Goal: Task Accomplishment & Management: Use online tool/utility

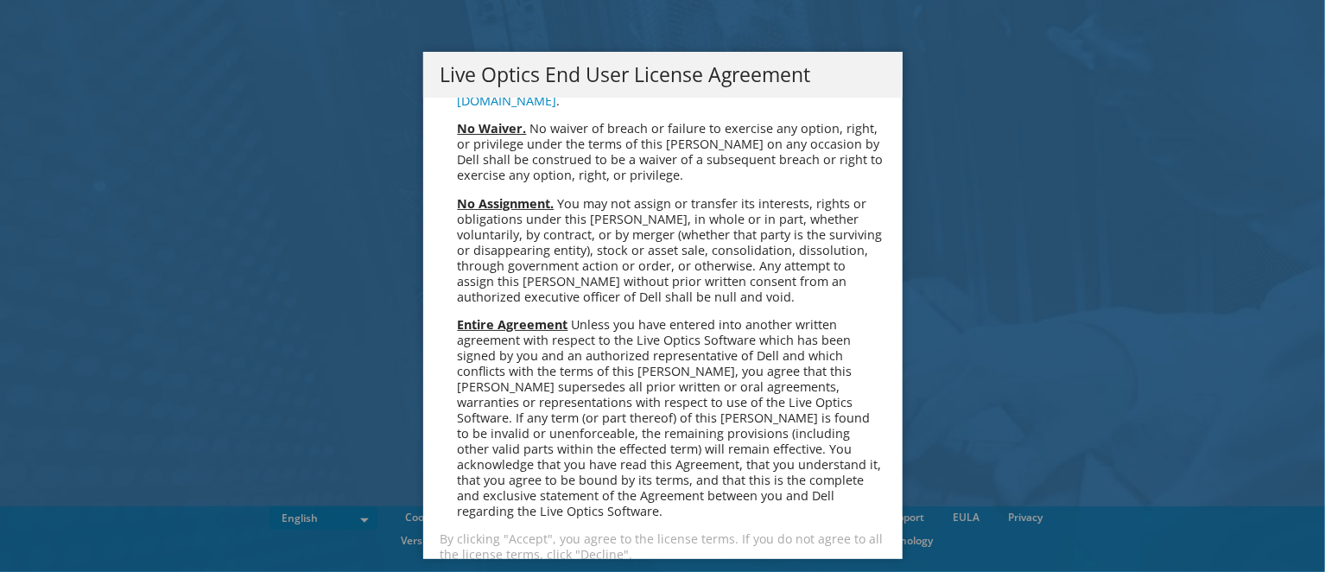
scroll to position [6531, 0]
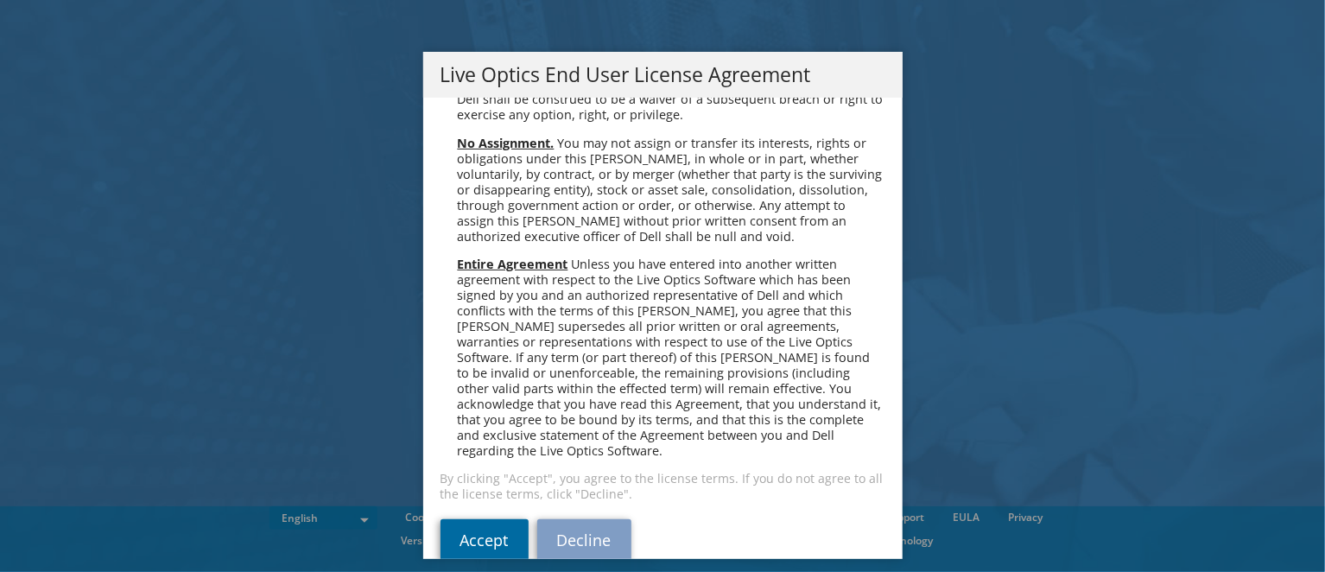
click at [465, 519] on link "Accept" at bounding box center [484, 539] width 88 height 41
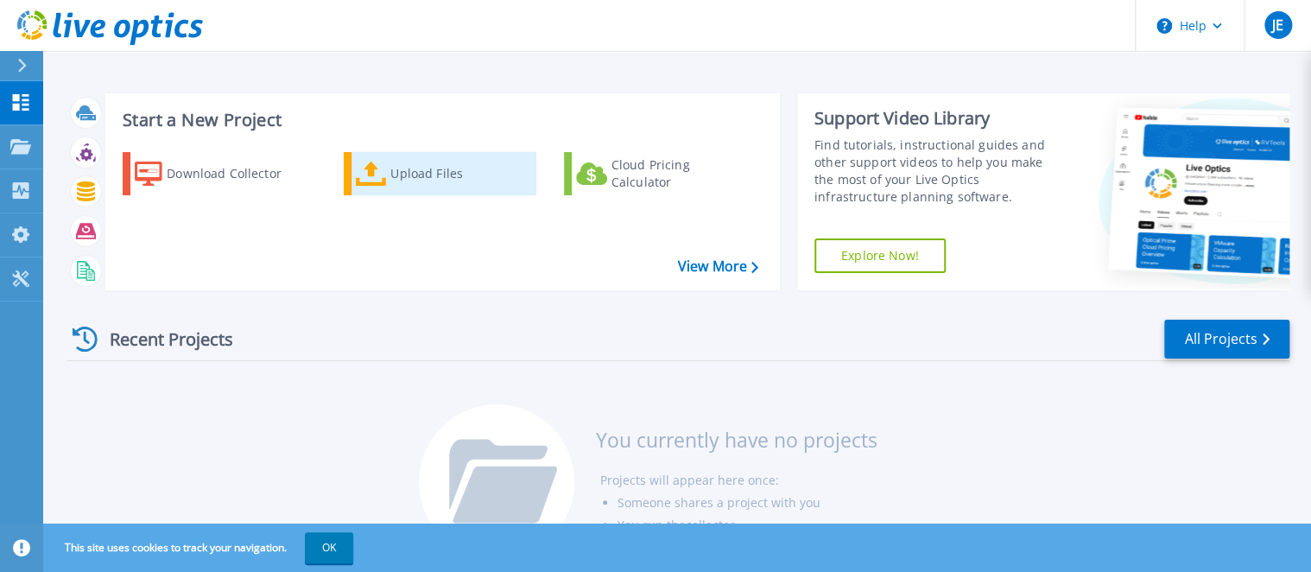
click at [402, 174] on div "Upload Files" at bounding box center [459, 173] width 138 height 35
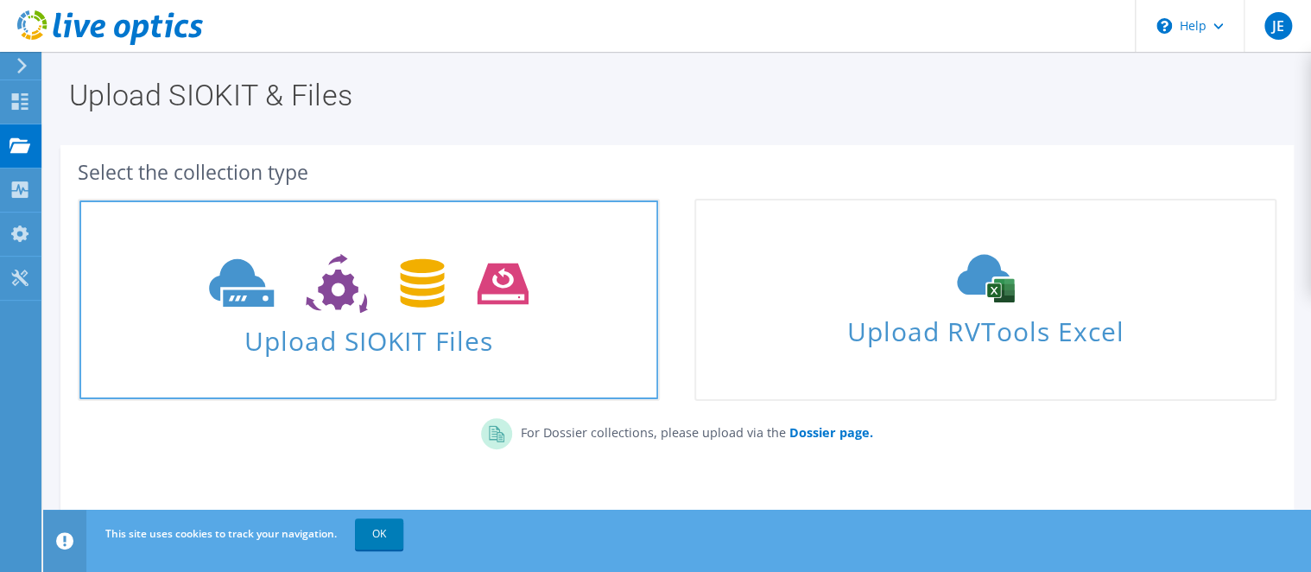
click at [417, 330] on span "Upload SIOKIT Files" at bounding box center [368, 335] width 579 height 37
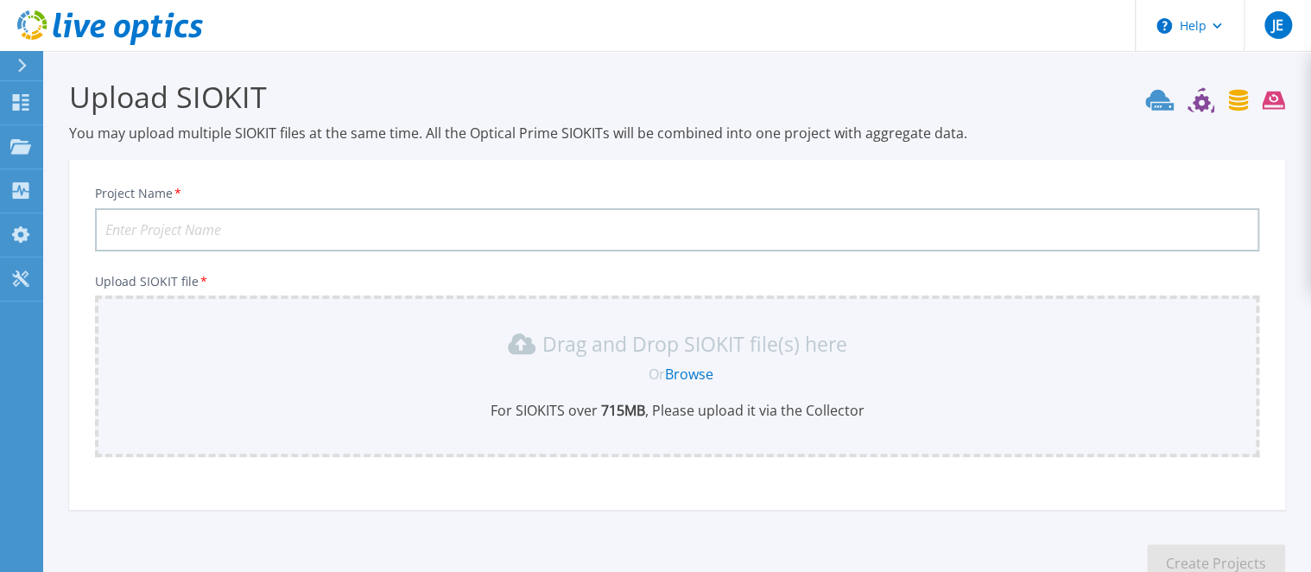
click at [302, 237] on input "Project Name *" at bounding box center [677, 229] width 1164 height 43
type input "GrupoAG"
click at [700, 371] on link "Browse" at bounding box center [689, 373] width 48 height 19
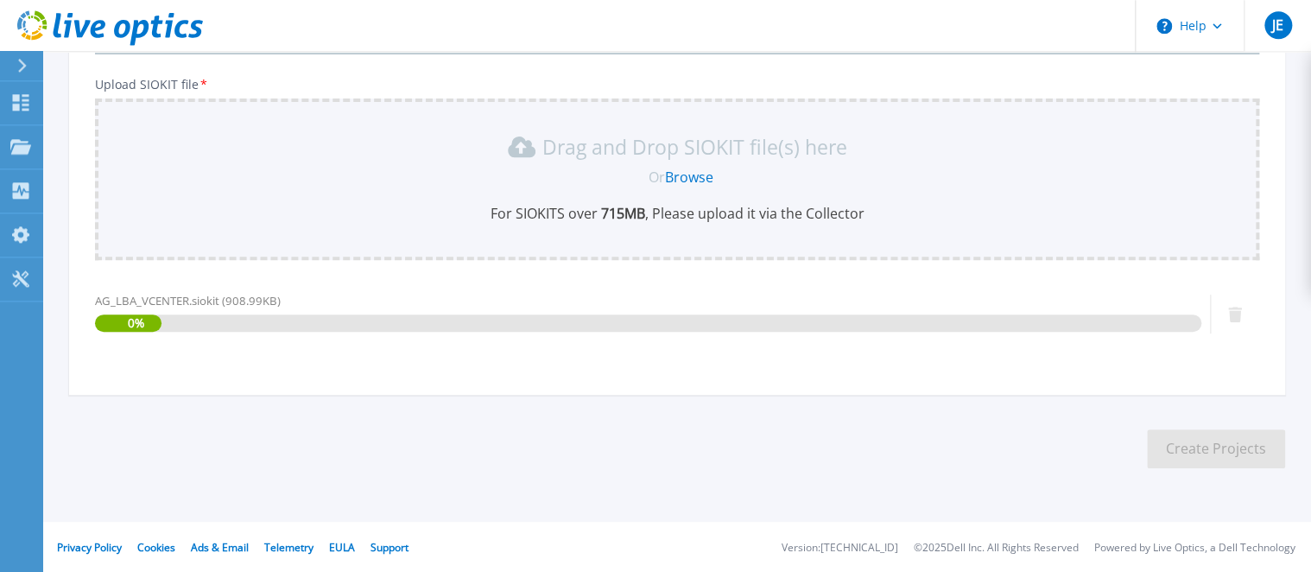
scroll to position [197, 0]
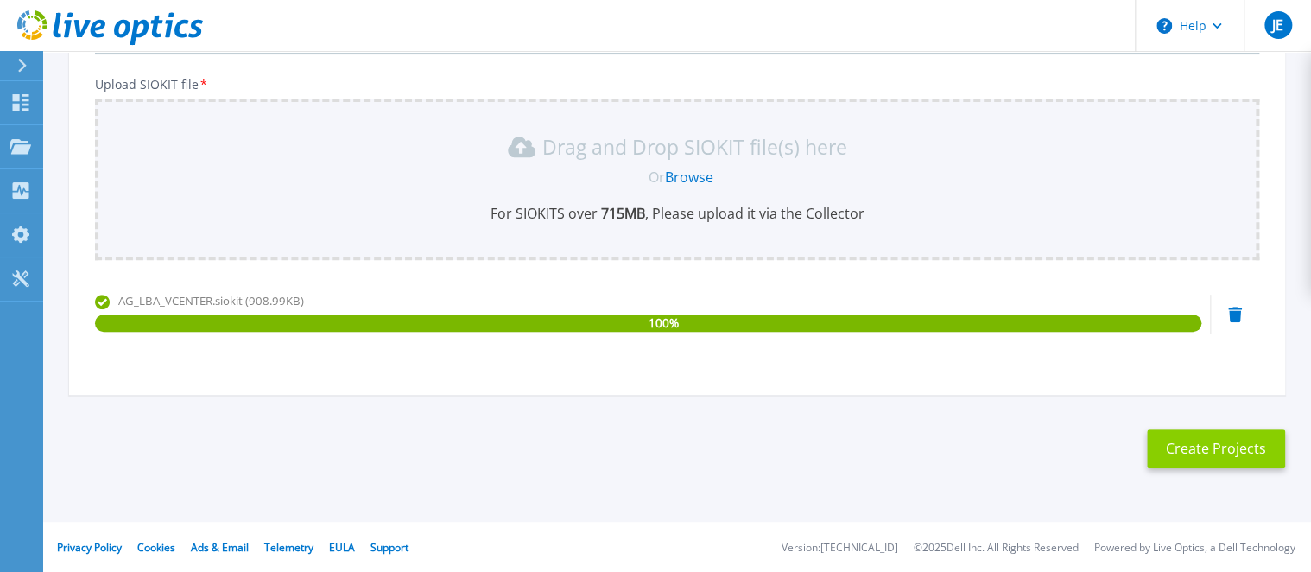
click at [1182, 441] on button "Create Projects" at bounding box center [1216, 448] width 138 height 39
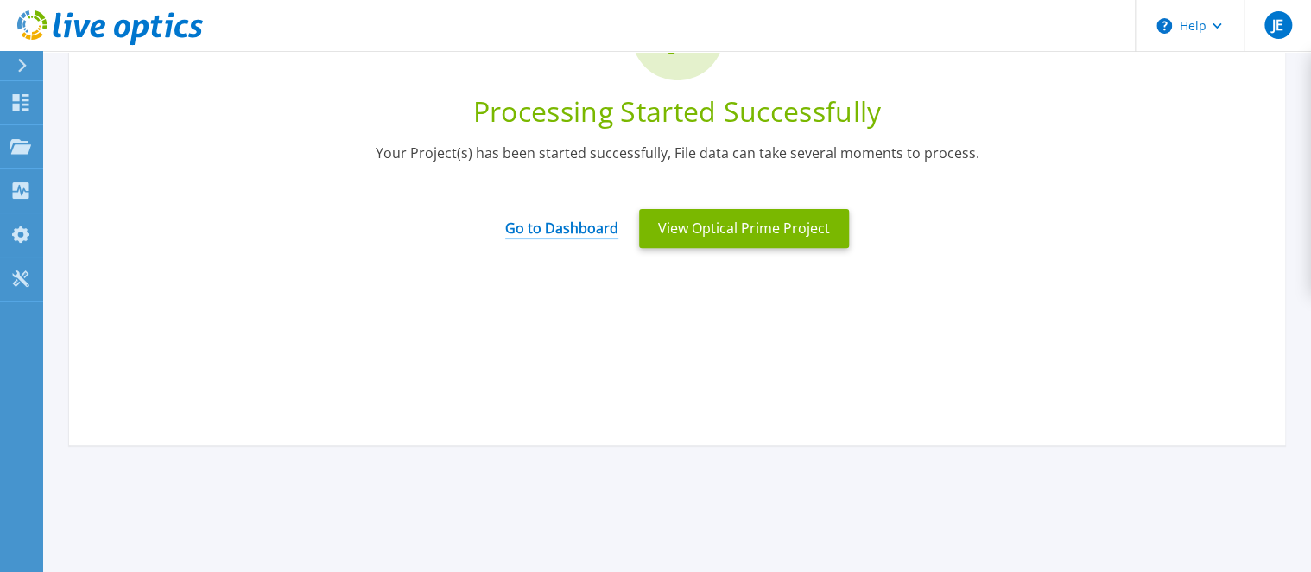
click at [572, 230] on link "Go to Dashboard" at bounding box center [561, 223] width 113 height 34
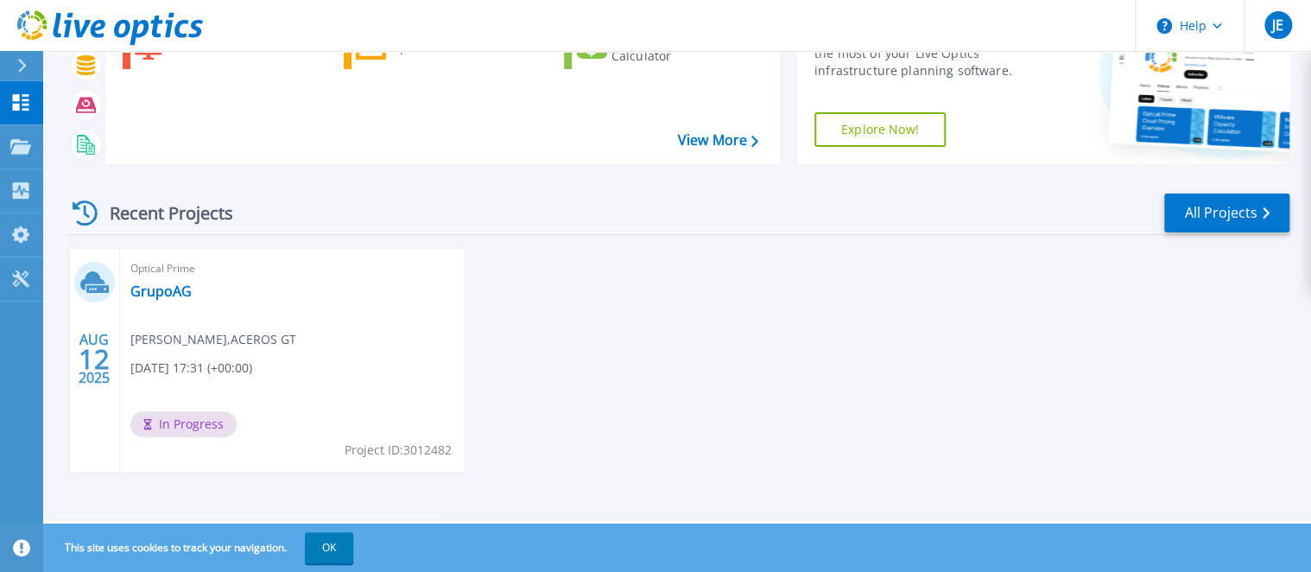
scroll to position [127, 0]
click at [157, 286] on link "GrupoAG" at bounding box center [160, 290] width 61 height 17
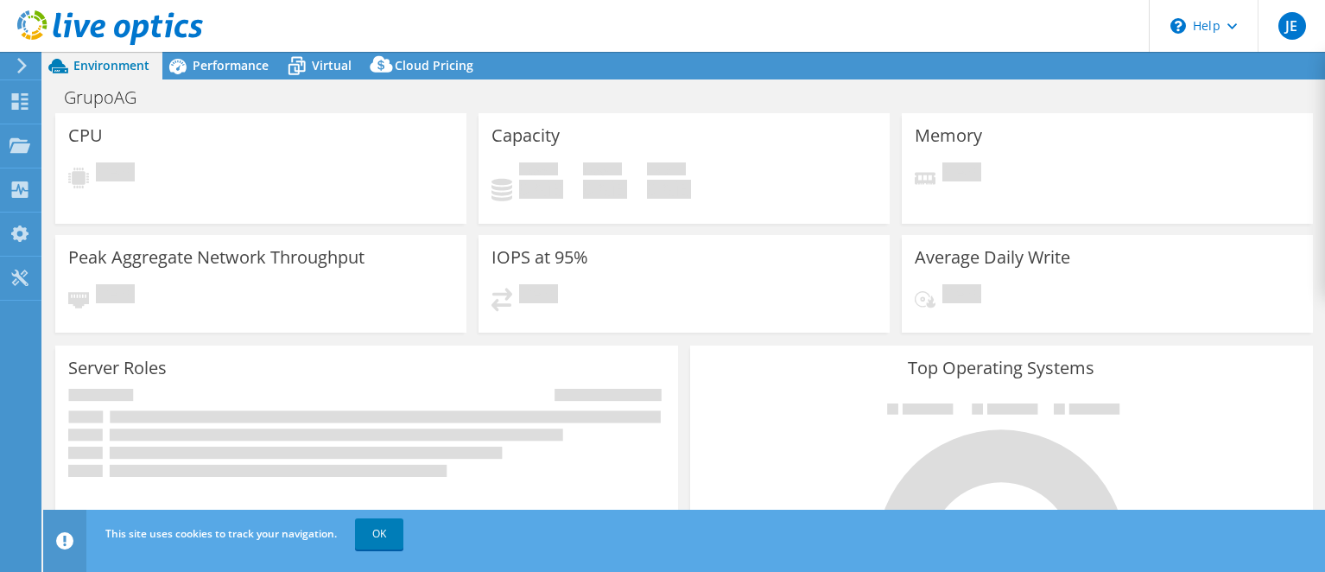
select select "USD"
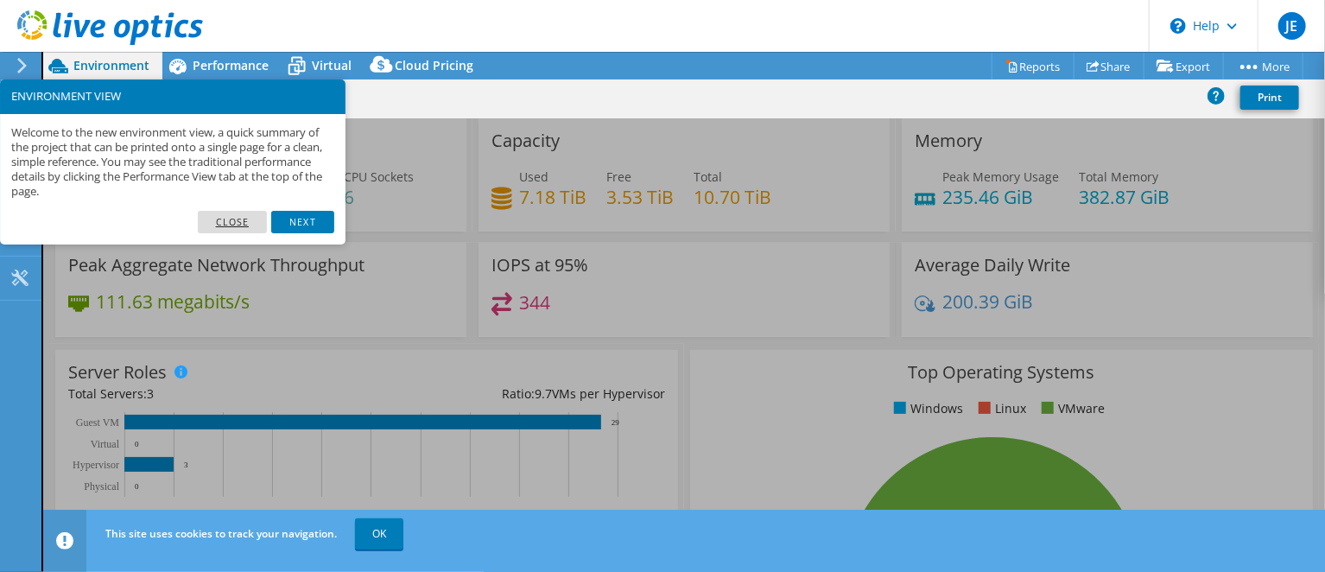
click at [238, 219] on link "Close" at bounding box center [233, 222] width 70 height 22
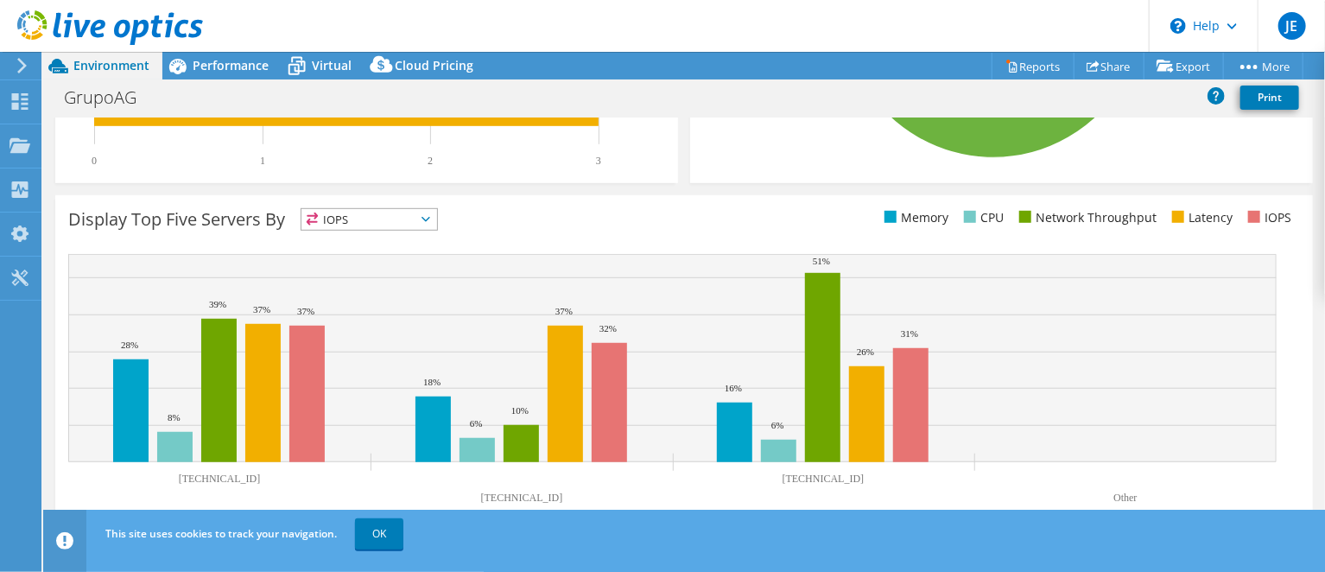
scroll to position [581, 0]
click at [376, 224] on span "IOPS" at bounding box center [369, 218] width 136 height 21
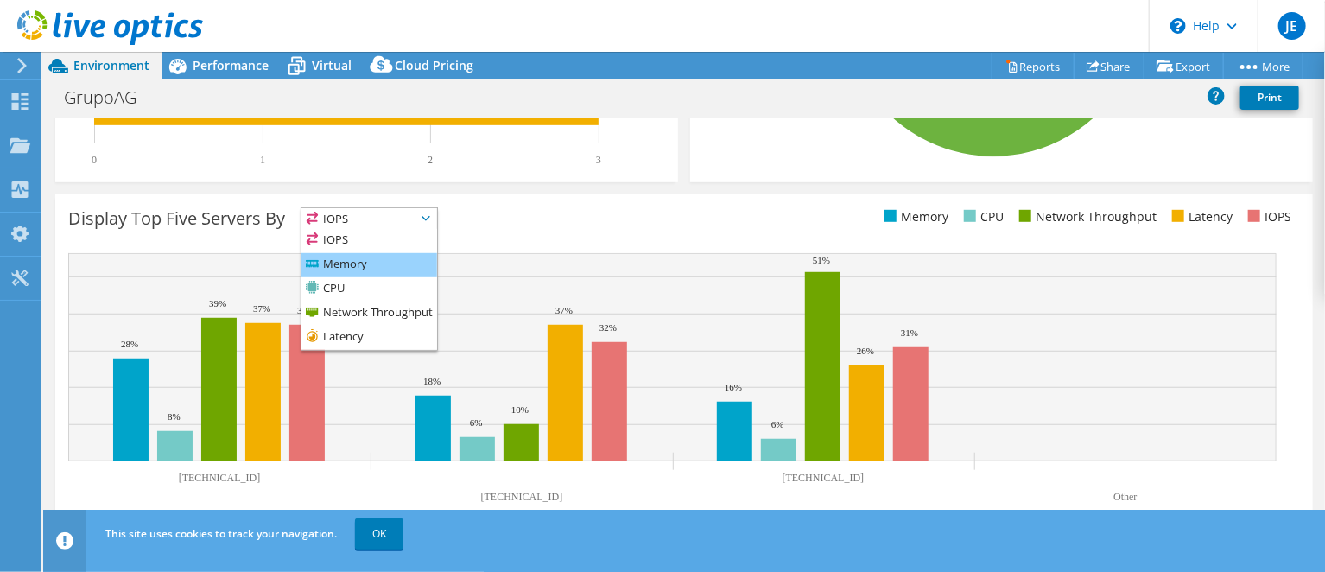
click at [358, 264] on li "Memory" at bounding box center [369, 265] width 136 height 24
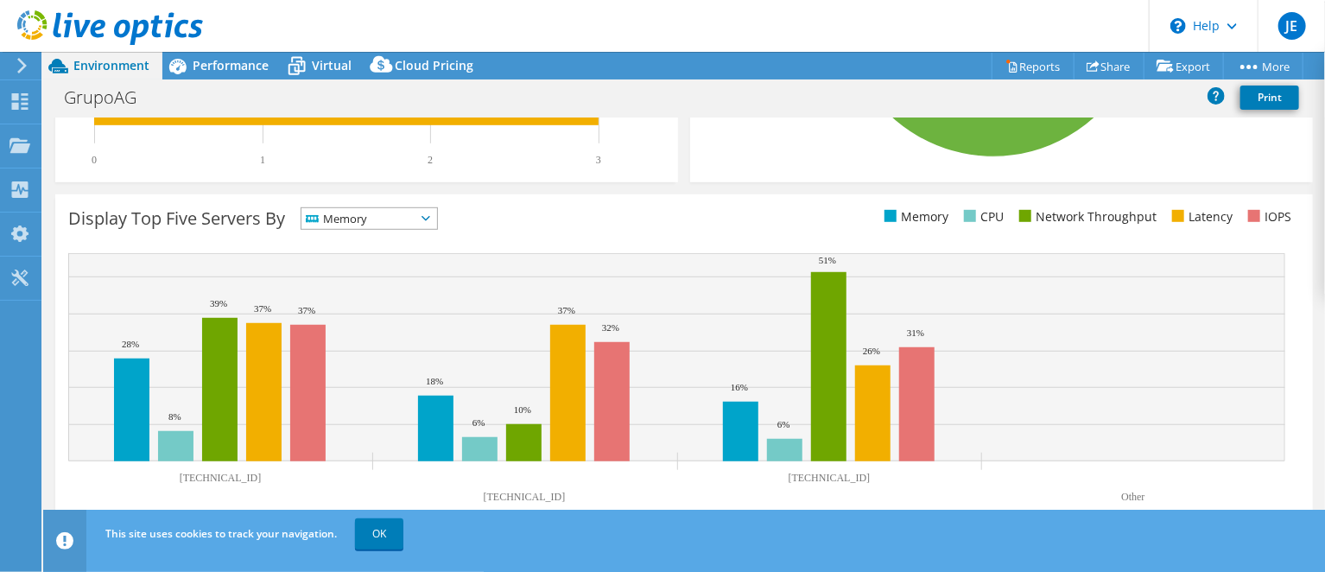
click at [384, 223] on span "Memory" at bounding box center [358, 218] width 114 height 21
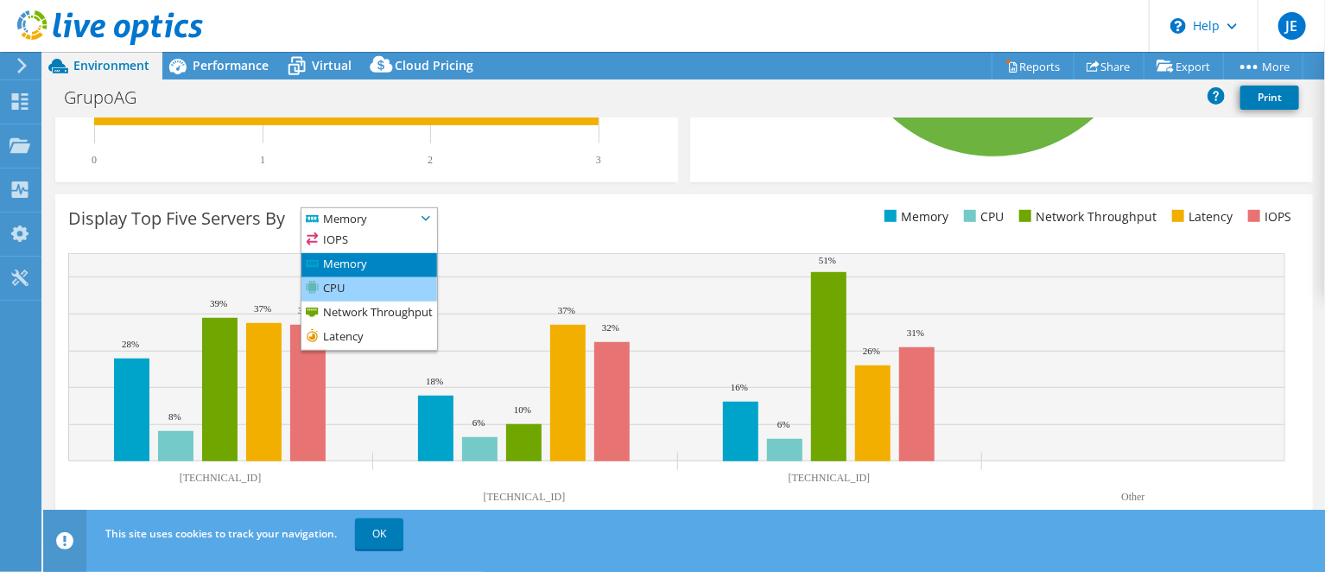
click at [352, 285] on li "CPU" at bounding box center [369, 289] width 136 height 24
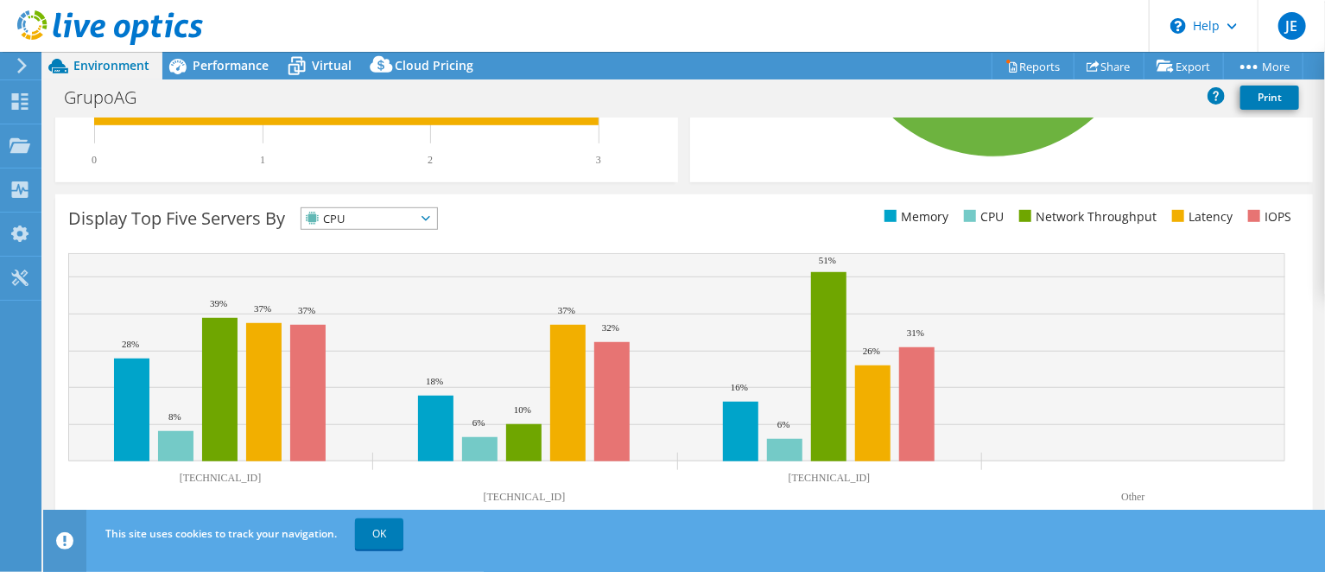
click at [375, 222] on span "CPU" at bounding box center [358, 218] width 114 height 21
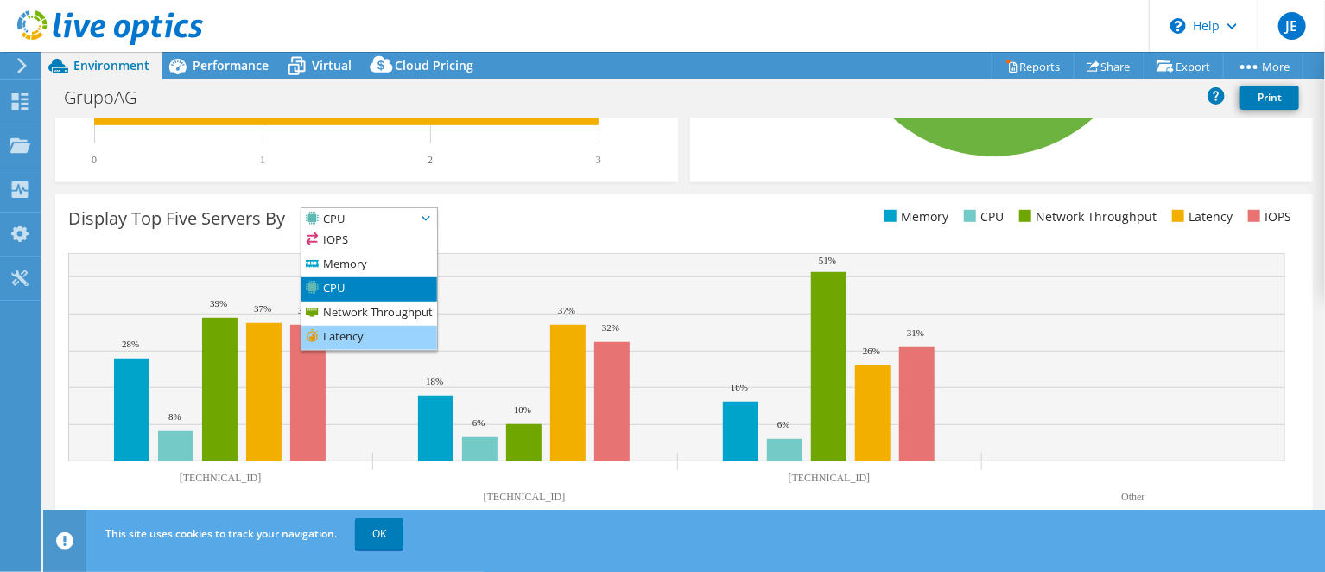
click at [344, 332] on li "Latency" at bounding box center [369, 338] width 136 height 24
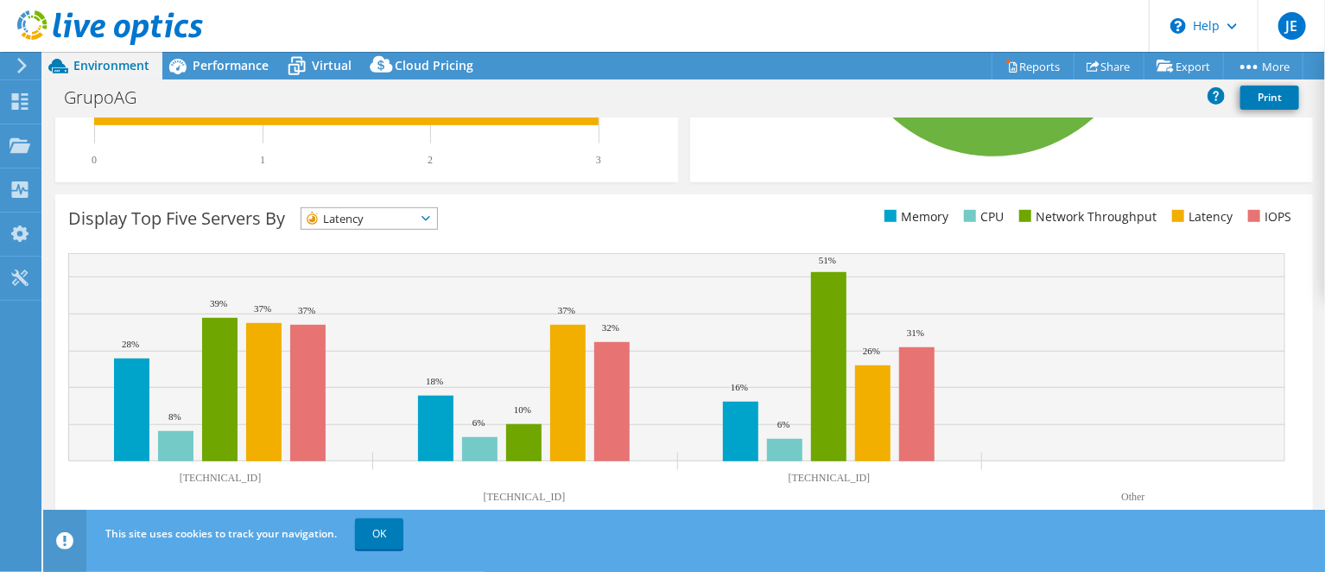
click at [379, 219] on span "Latency" at bounding box center [358, 218] width 114 height 21
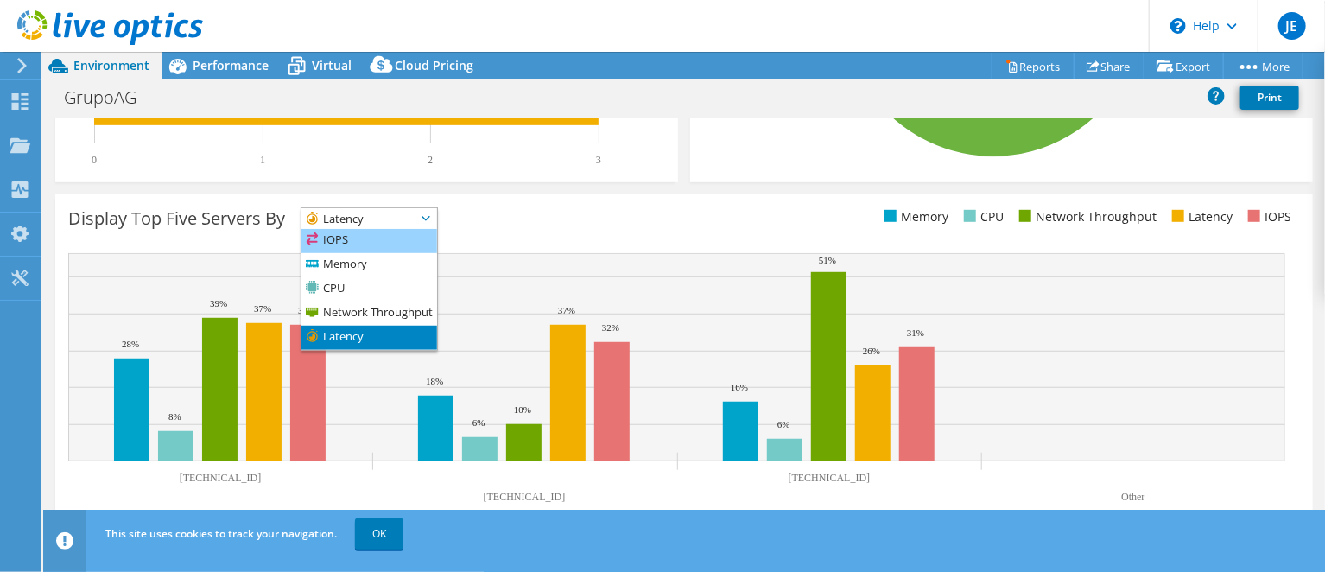
click at [354, 232] on li "IOPS" at bounding box center [369, 241] width 136 height 24
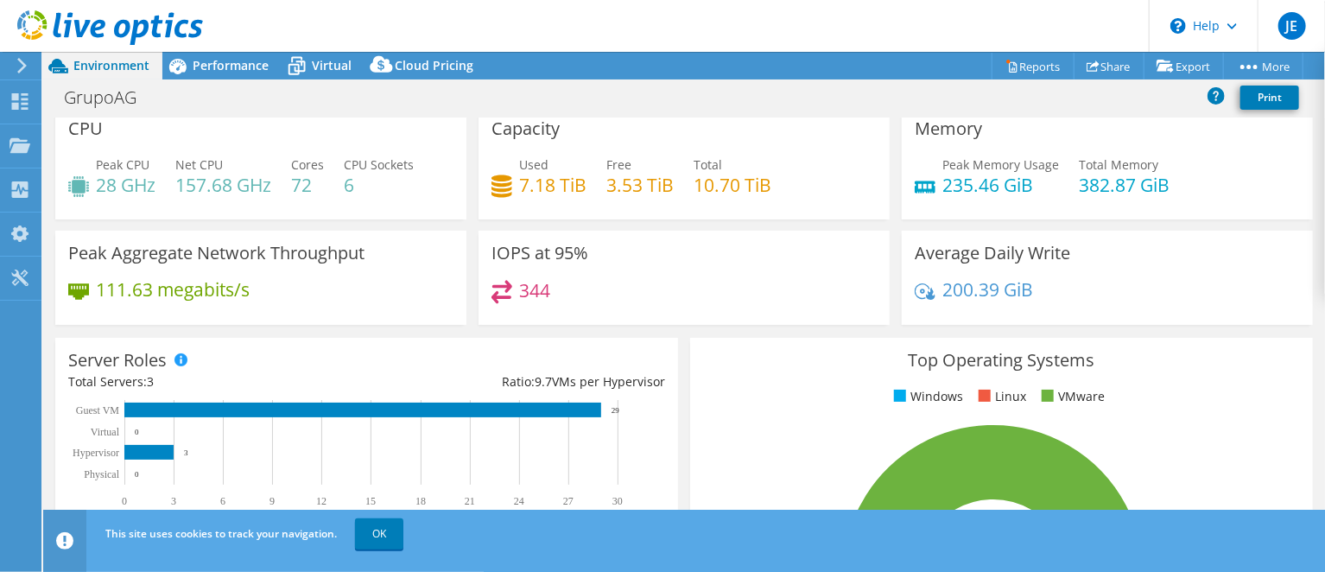
scroll to position [0, 0]
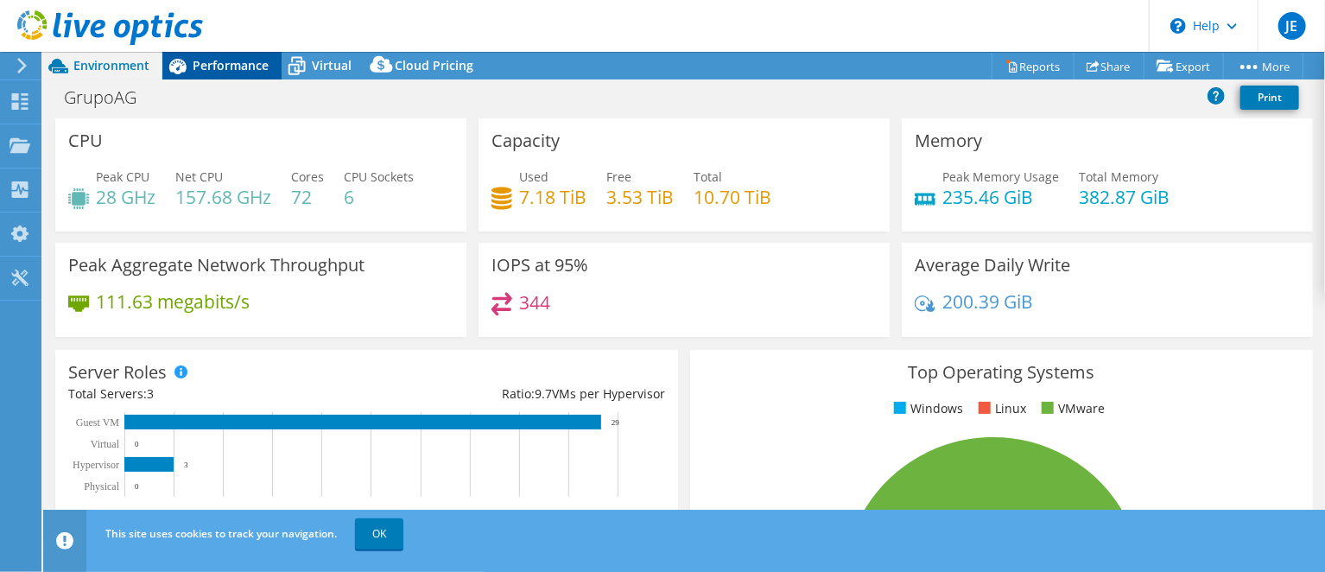
click at [250, 64] on span "Performance" at bounding box center [231, 65] width 76 height 16
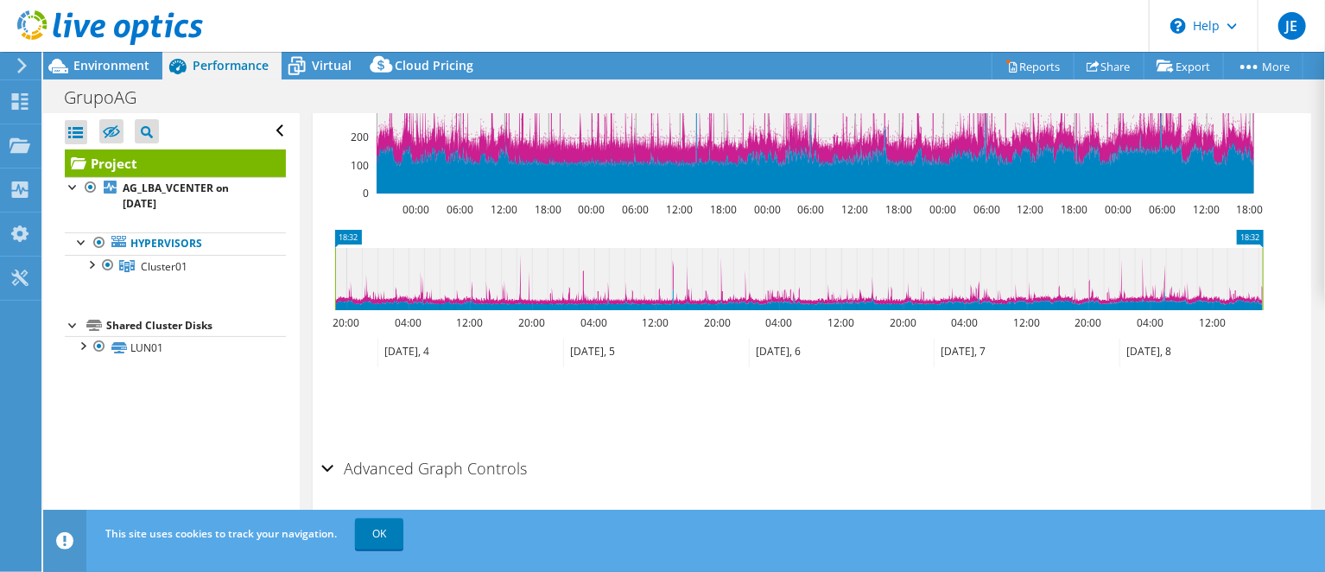
scroll to position [693, 0]
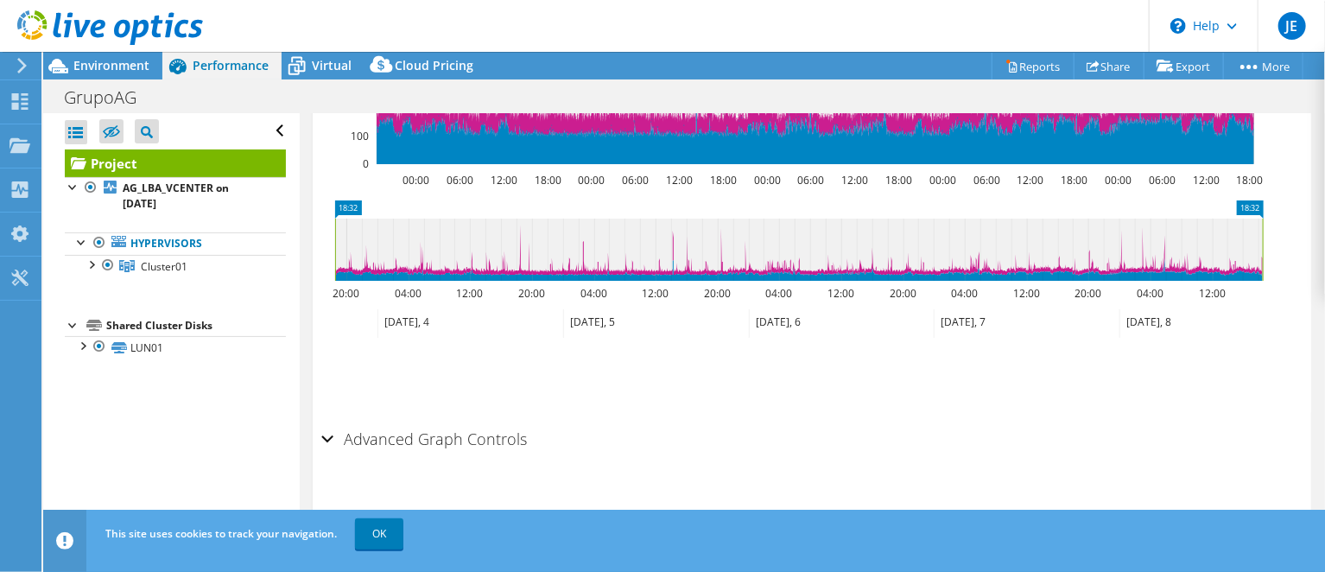
click at [326, 434] on div "Advanced Graph Controls" at bounding box center [811, 439] width 981 height 37
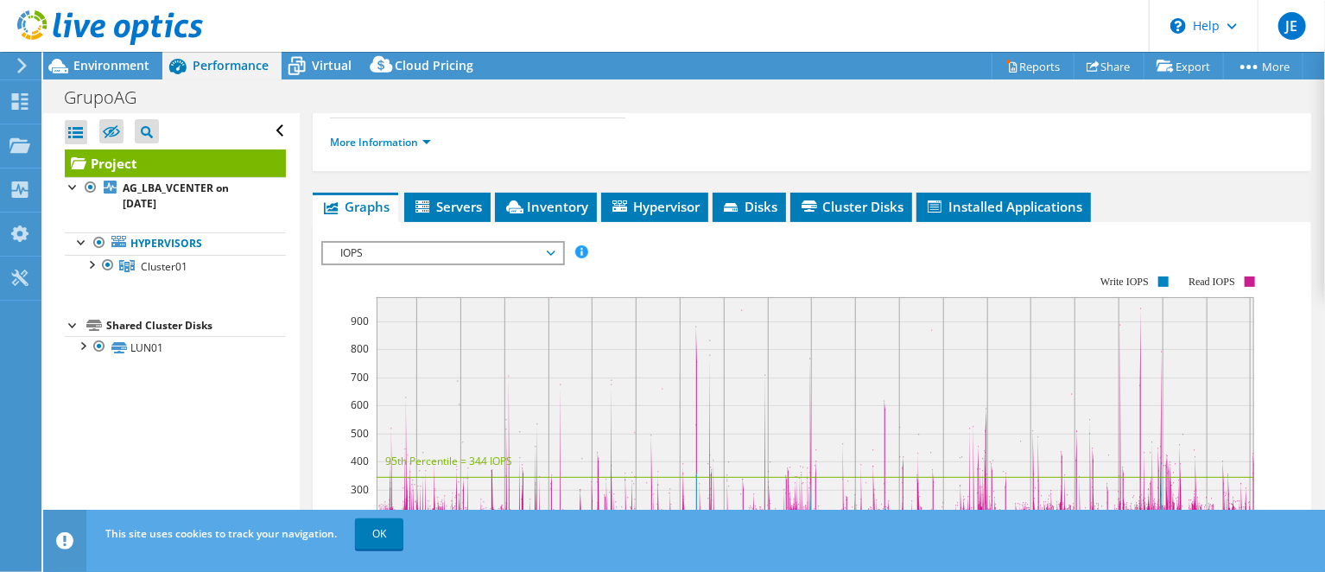
scroll to position [332, 0]
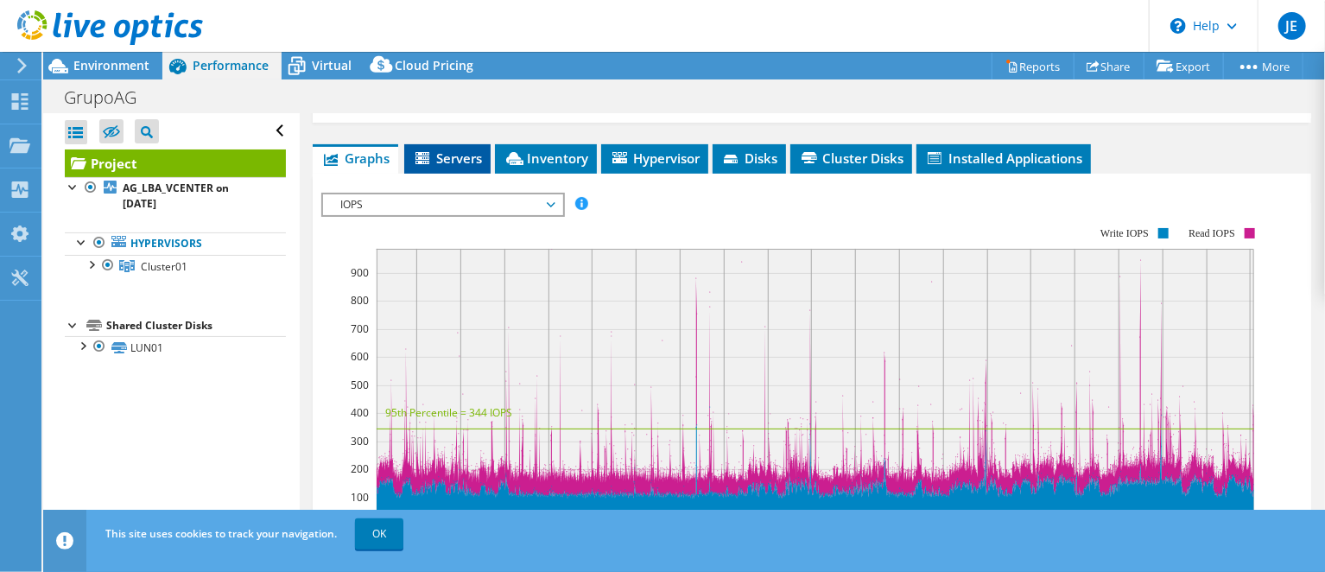
click at [452, 168] on li "Servers" at bounding box center [447, 158] width 86 height 29
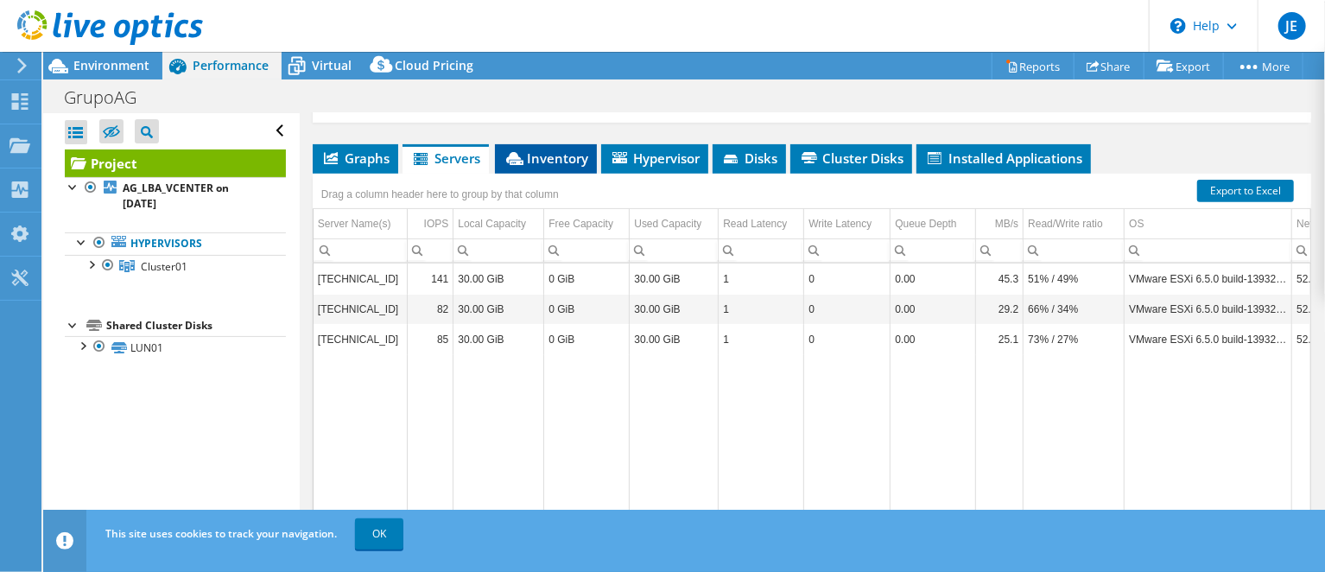
click at [548, 155] on span "Inventory" at bounding box center [546, 157] width 85 height 17
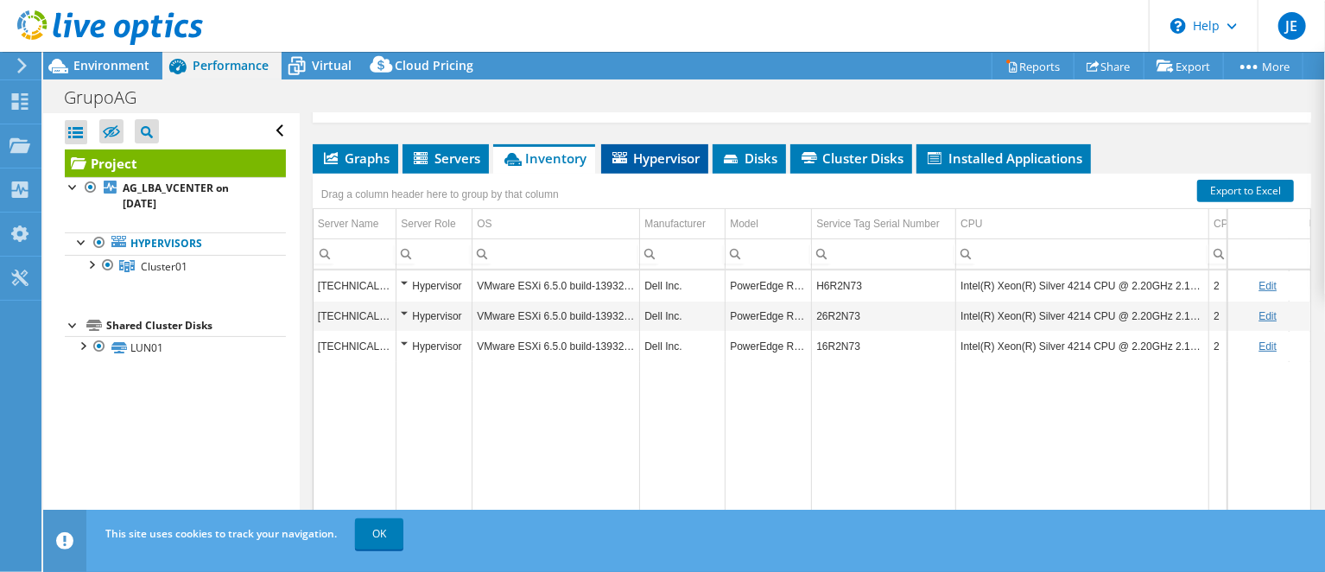
click at [629, 157] on span "Hypervisor" at bounding box center [655, 157] width 90 height 17
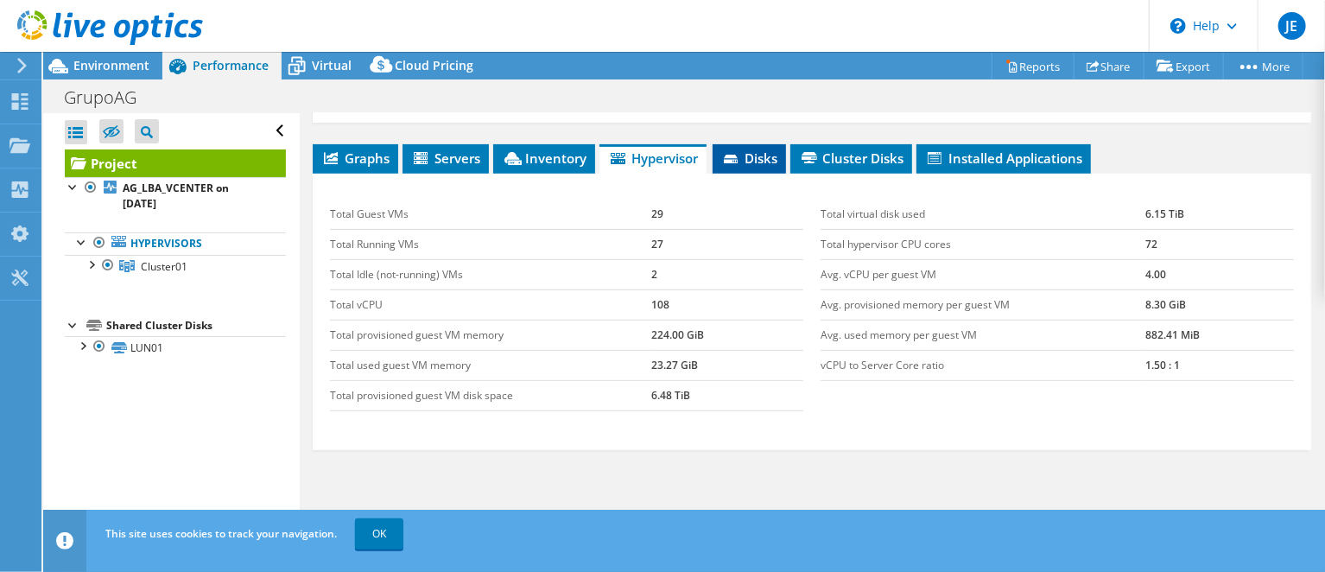
click at [738, 150] on span "Disks" at bounding box center [749, 157] width 56 height 17
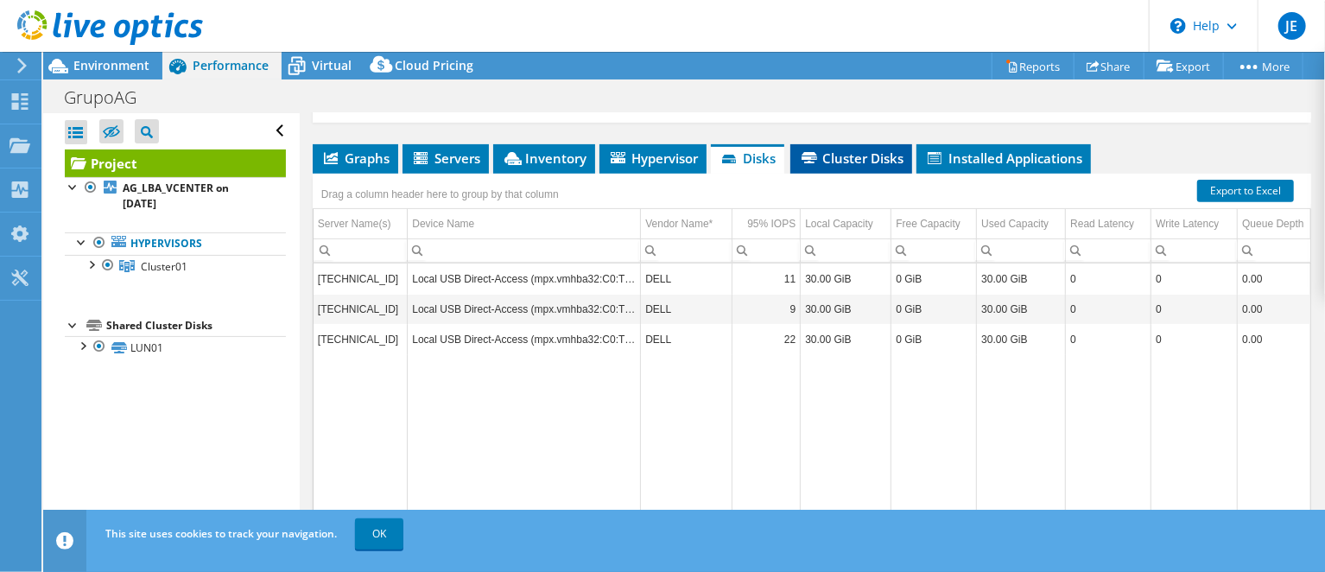
click at [867, 167] on li "Cluster Disks" at bounding box center [851, 158] width 122 height 29
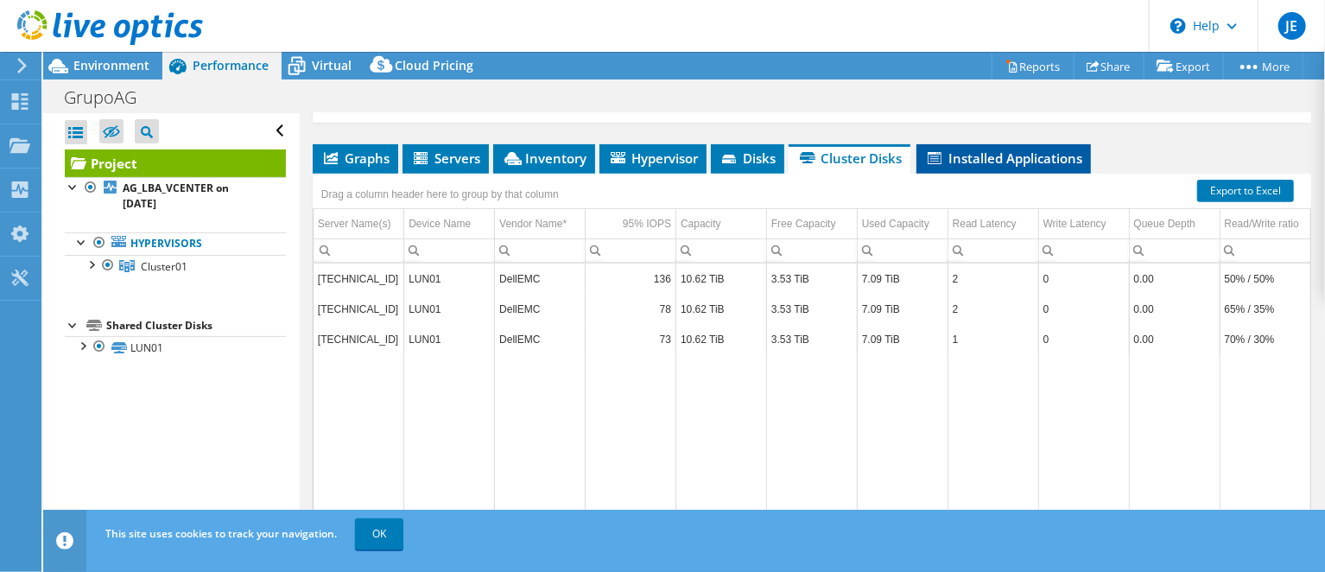
click at [986, 164] on span "Installed Applications" at bounding box center [1003, 157] width 157 height 17
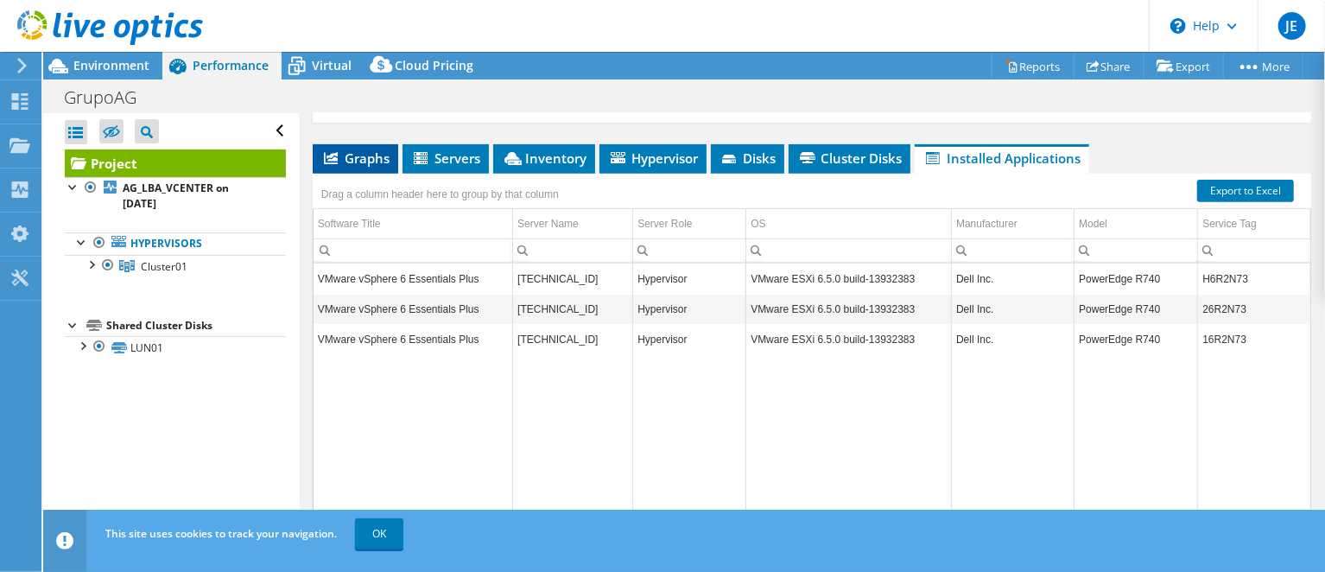
click at [352, 156] on span "Graphs" at bounding box center [355, 157] width 68 height 17
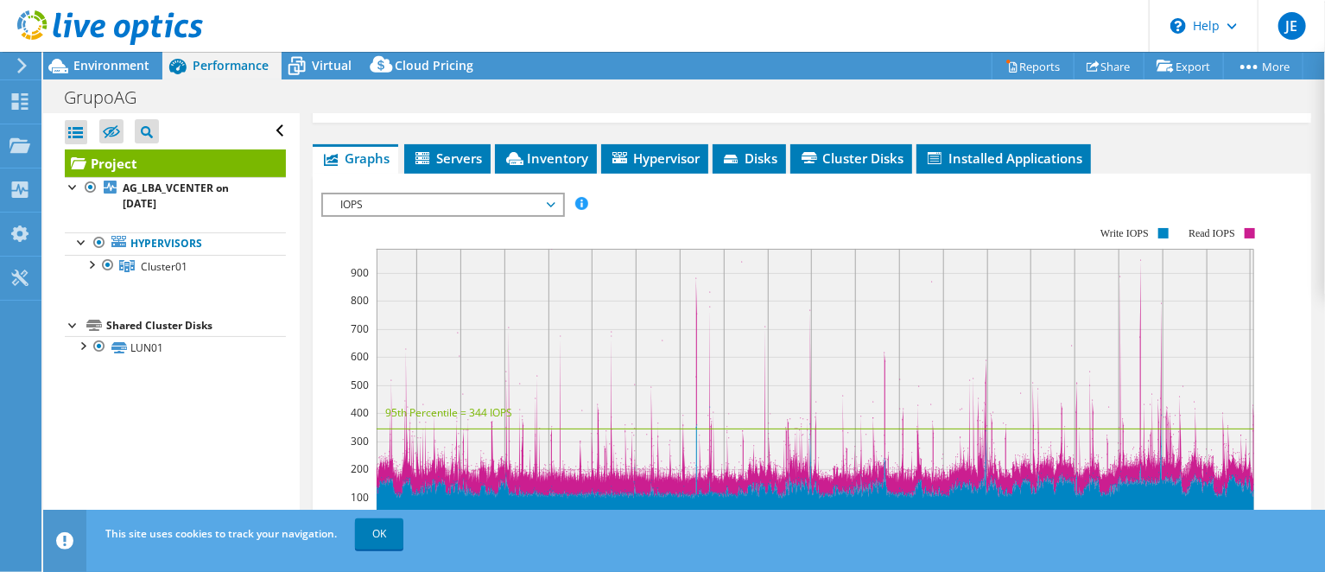
click at [402, 208] on span "IOPS" at bounding box center [443, 204] width 222 height 21
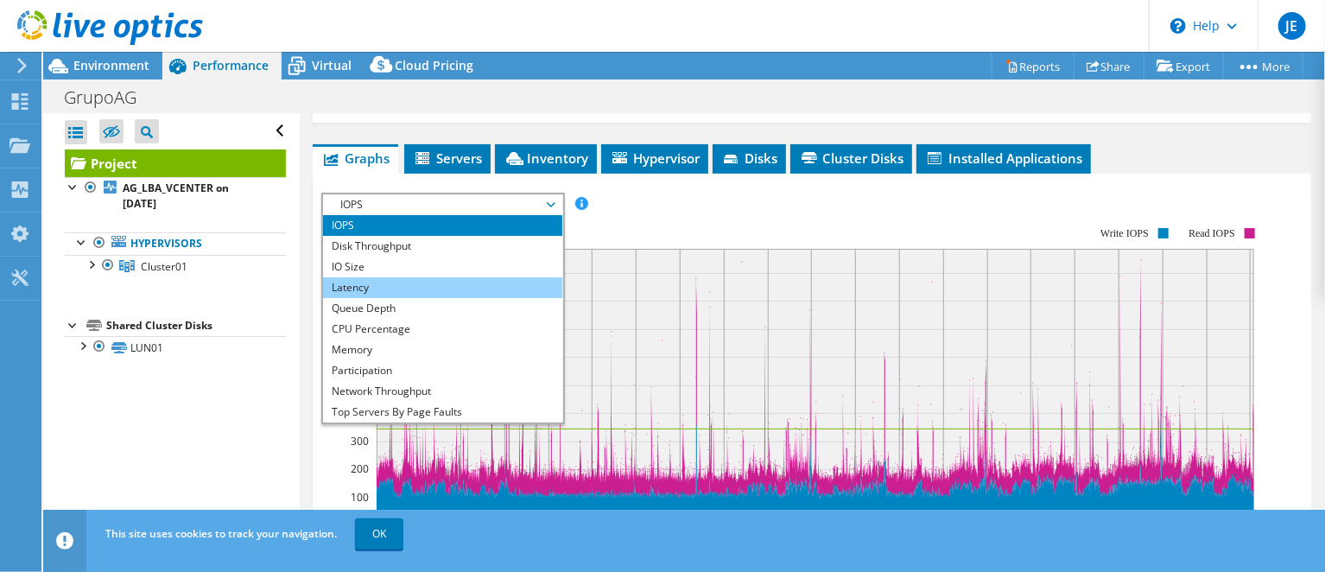
click at [399, 287] on li "Latency" at bounding box center [442, 287] width 239 height 21
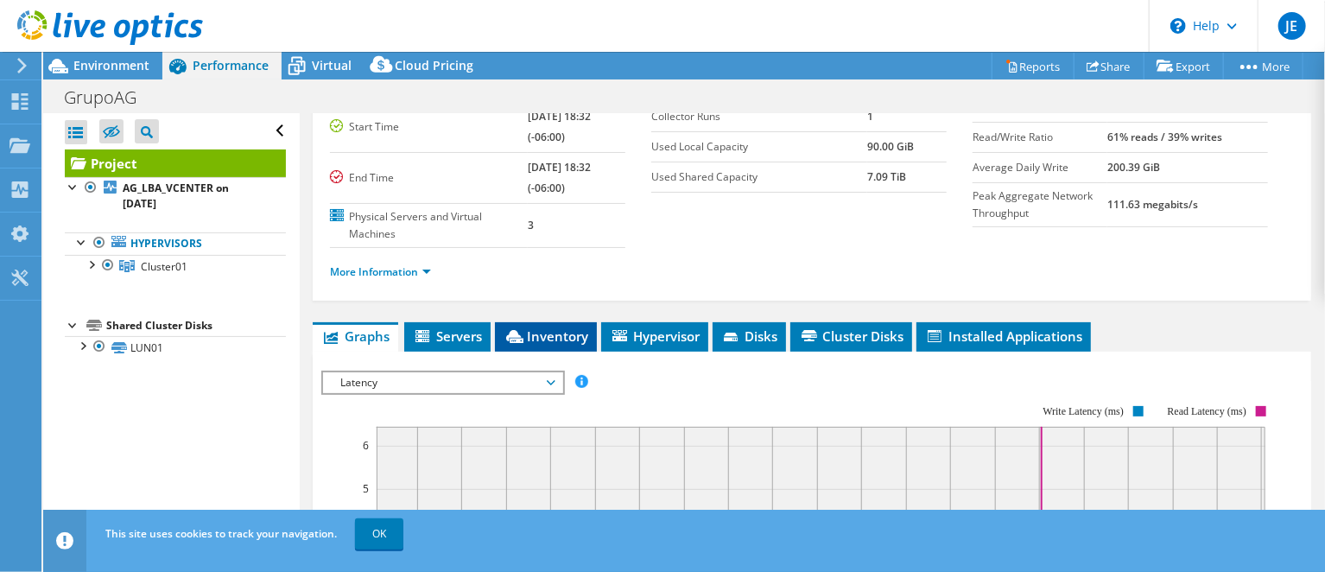
scroll to position [166, 0]
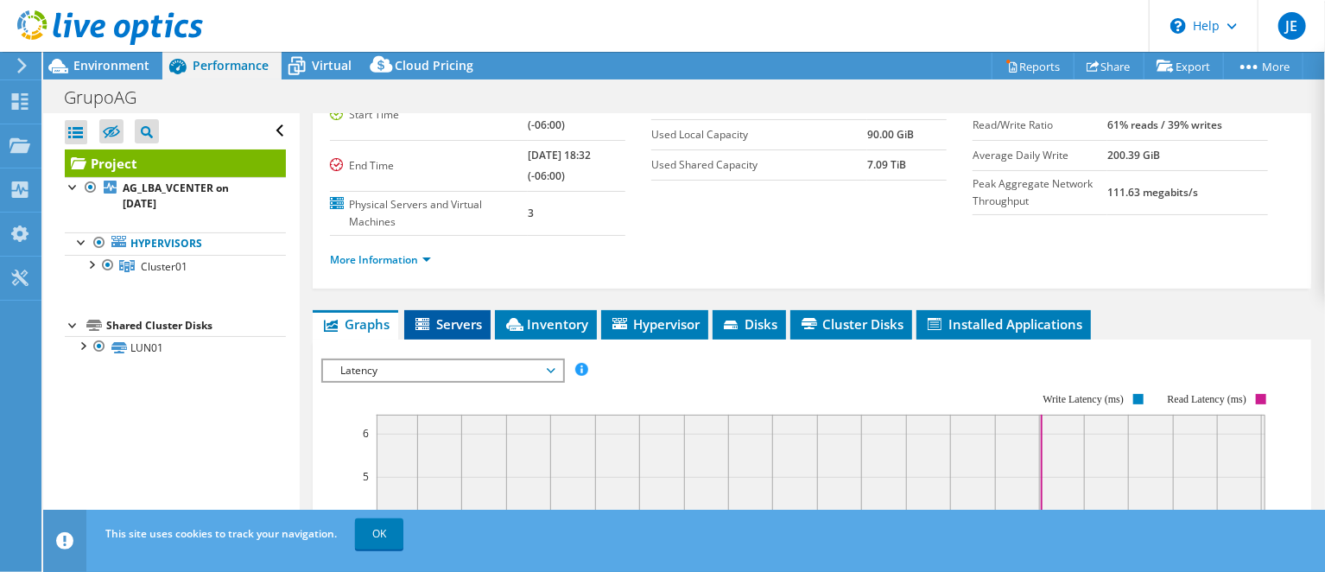
click at [468, 320] on span "Servers" at bounding box center [447, 323] width 69 height 17
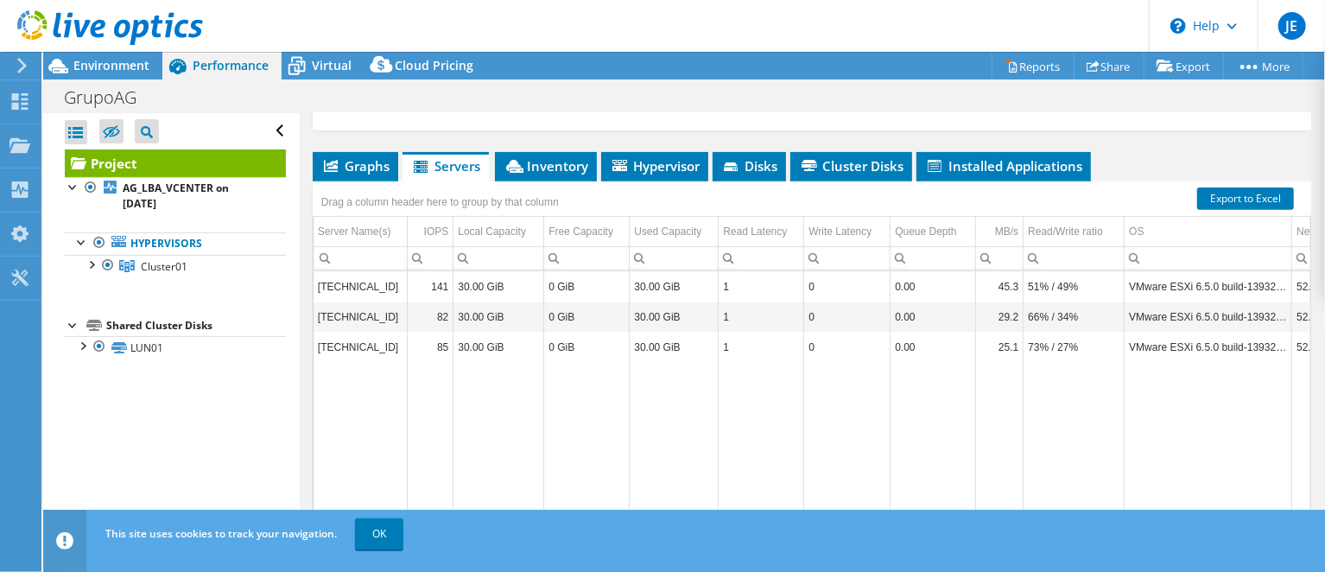
scroll to position [332, 0]
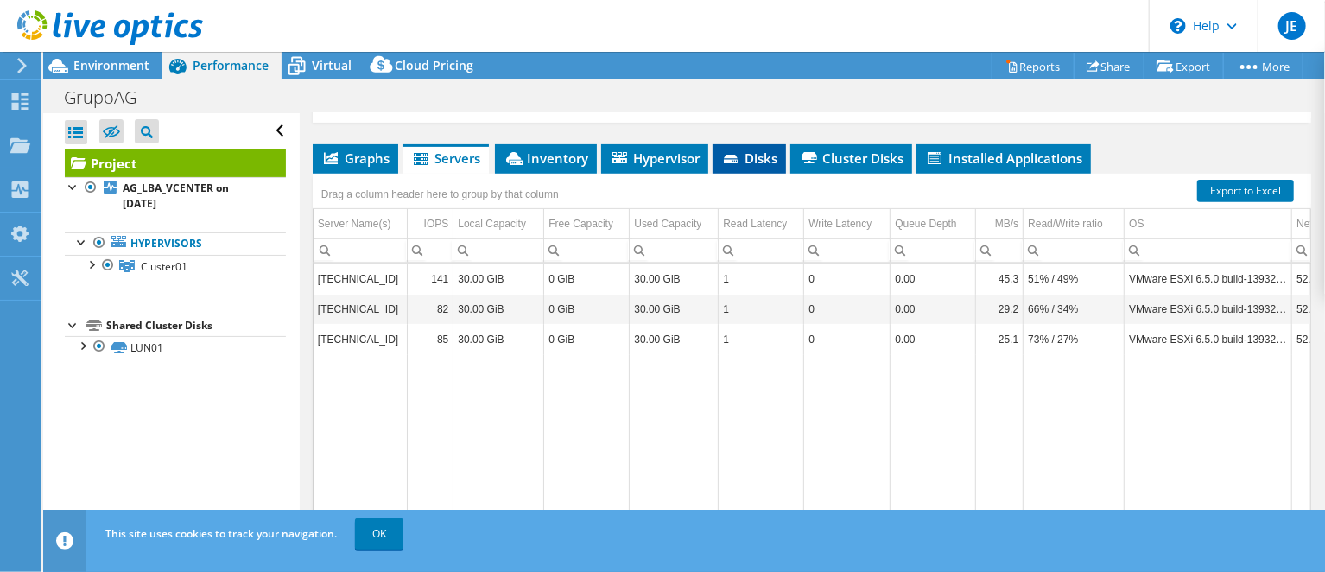
click at [751, 158] on span "Disks" at bounding box center [749, 157] width 56 height 17
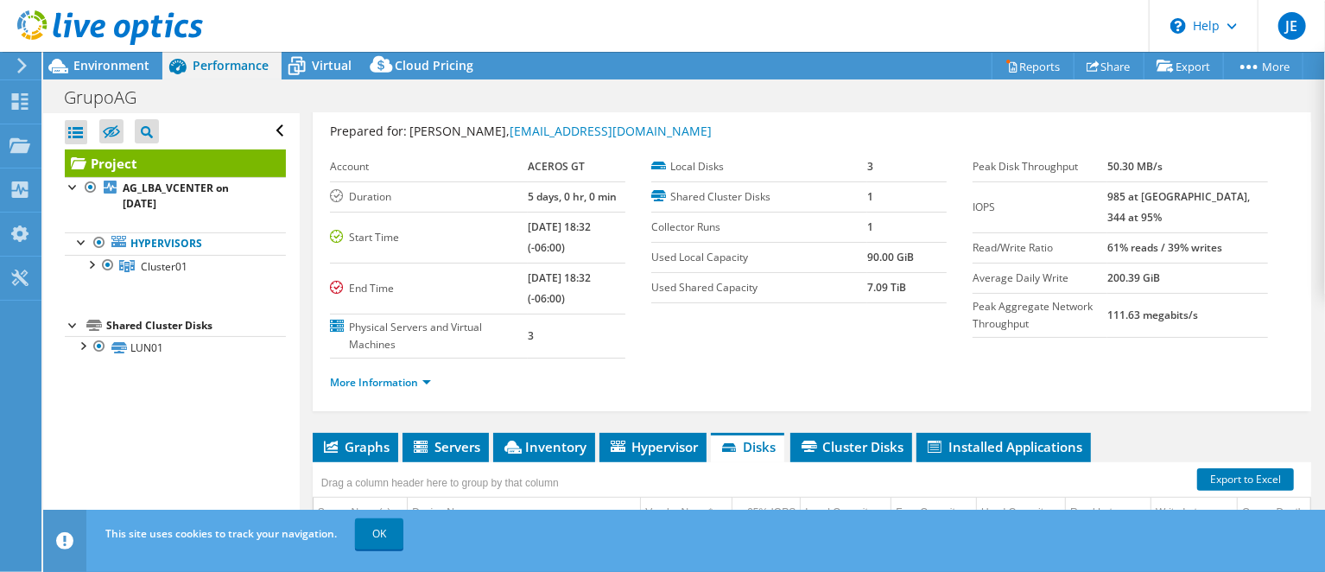
scroll to position [83, 0]
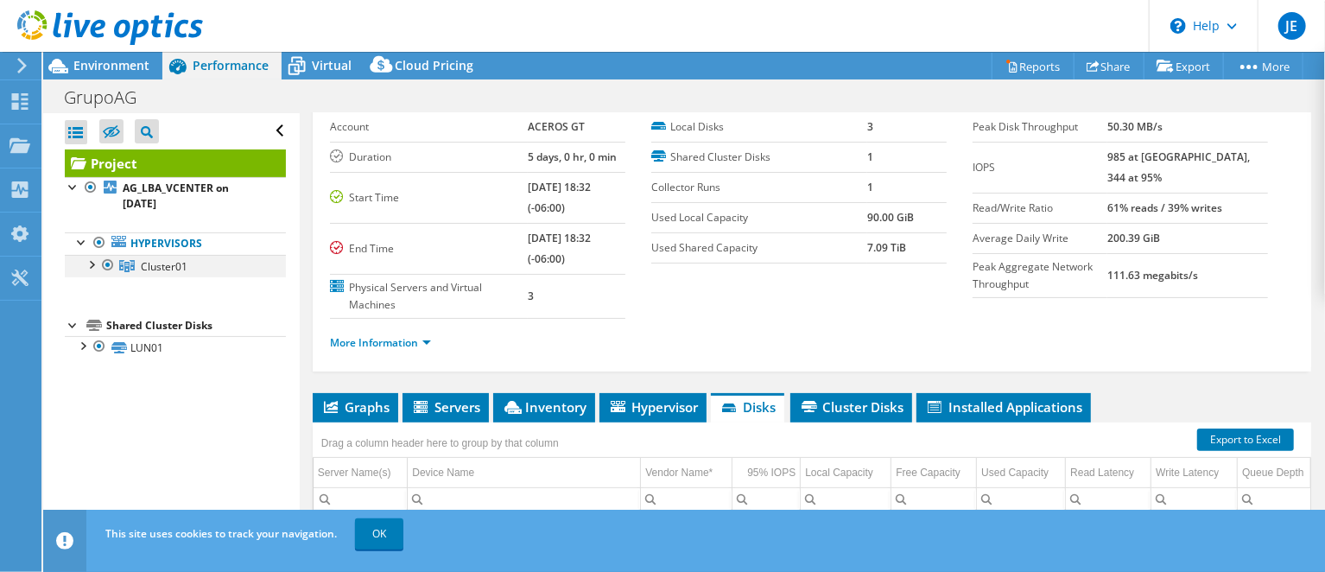
click at [92, 265] on div at bounding box center [90, 263] width 17 height 17
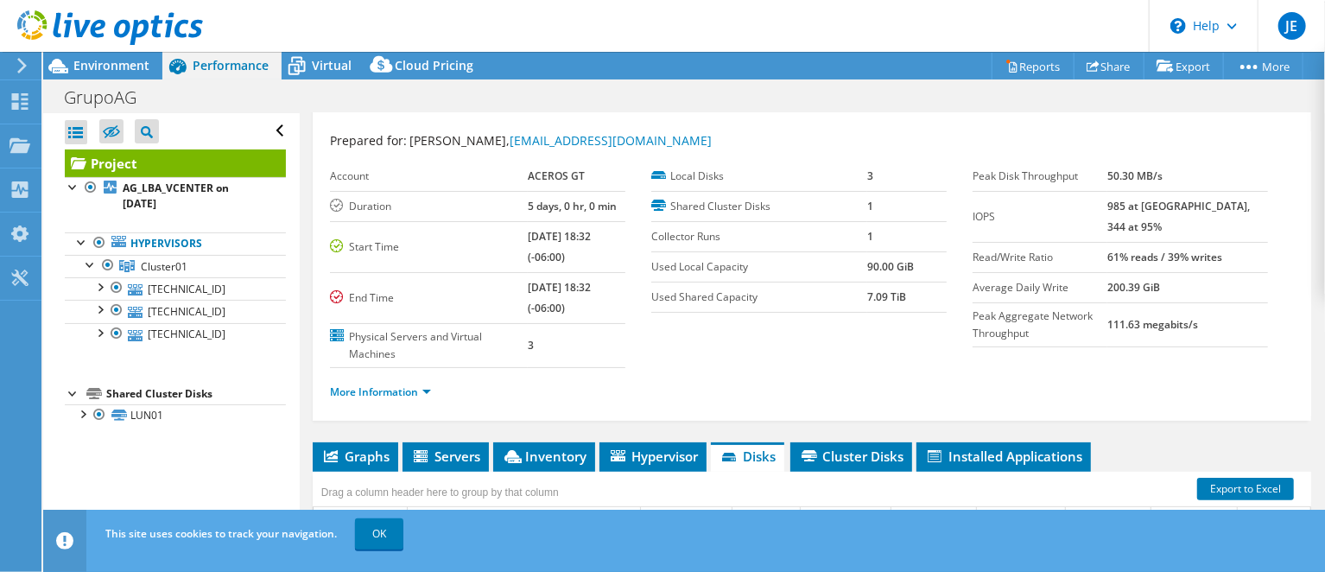
scroll to position [0, 0]
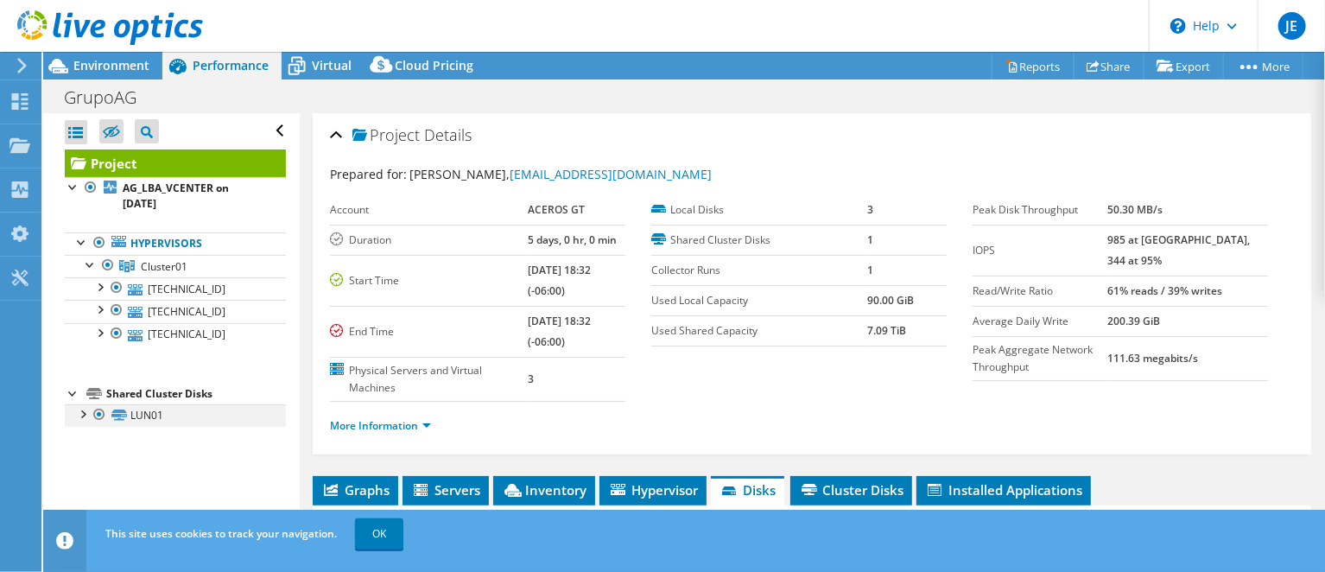
click at [79, 413] on div at bounding box center [81, 412] width 17 height 17
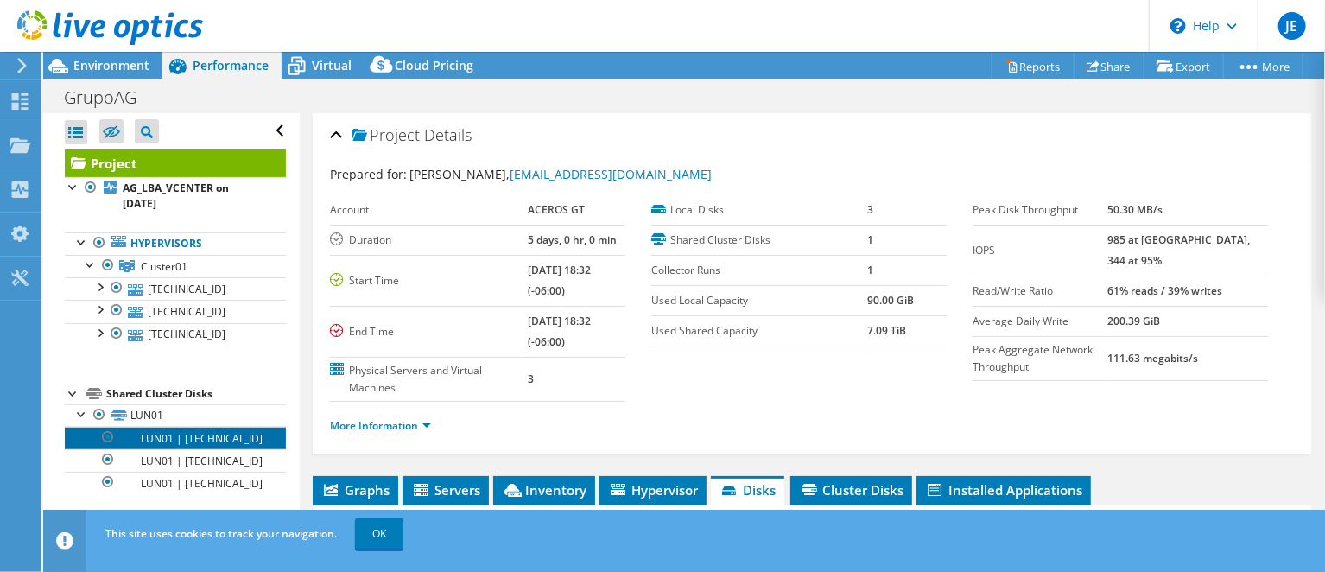
click at [175, 427] on link "LUN01 | [TECHNICAL_ID]" at bounding box center [175, 438] width 221 height 22
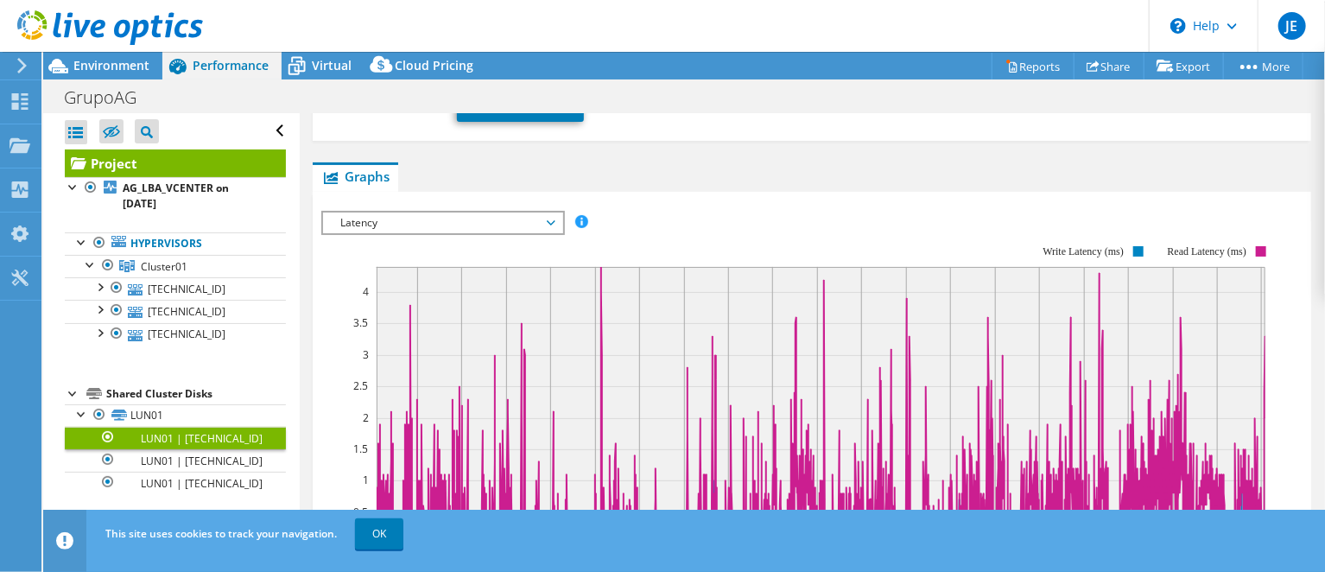
scroll to position [332, 0]
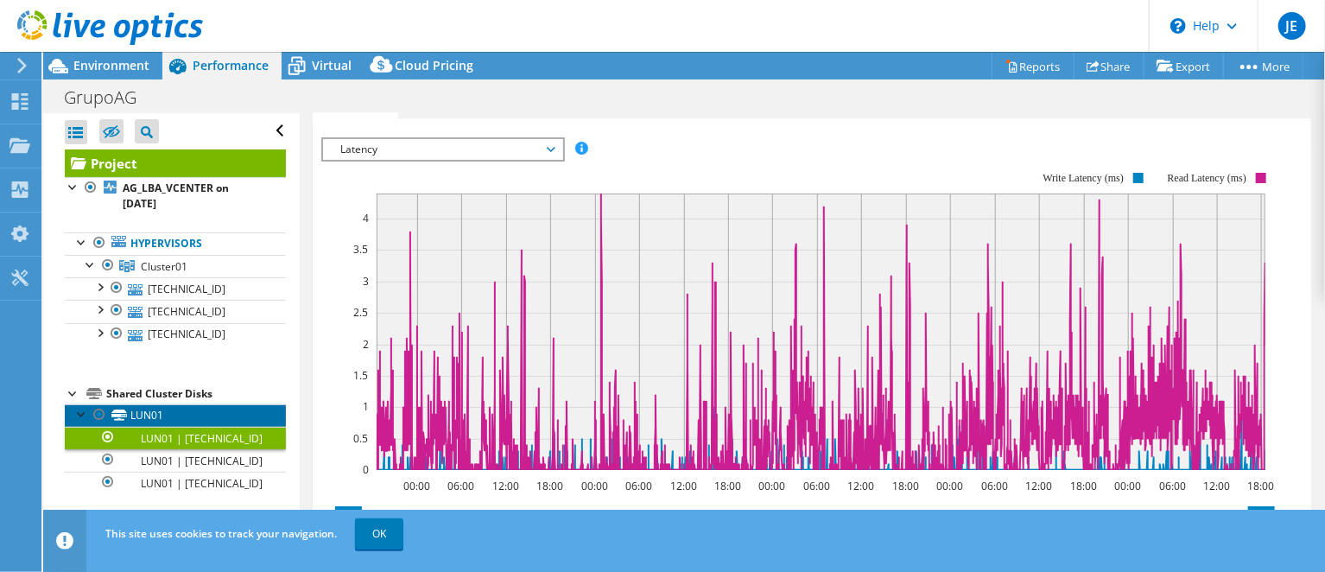
click at [140, 404] on link "LUN01" at bounding box center [175, 415] width 221 height 22
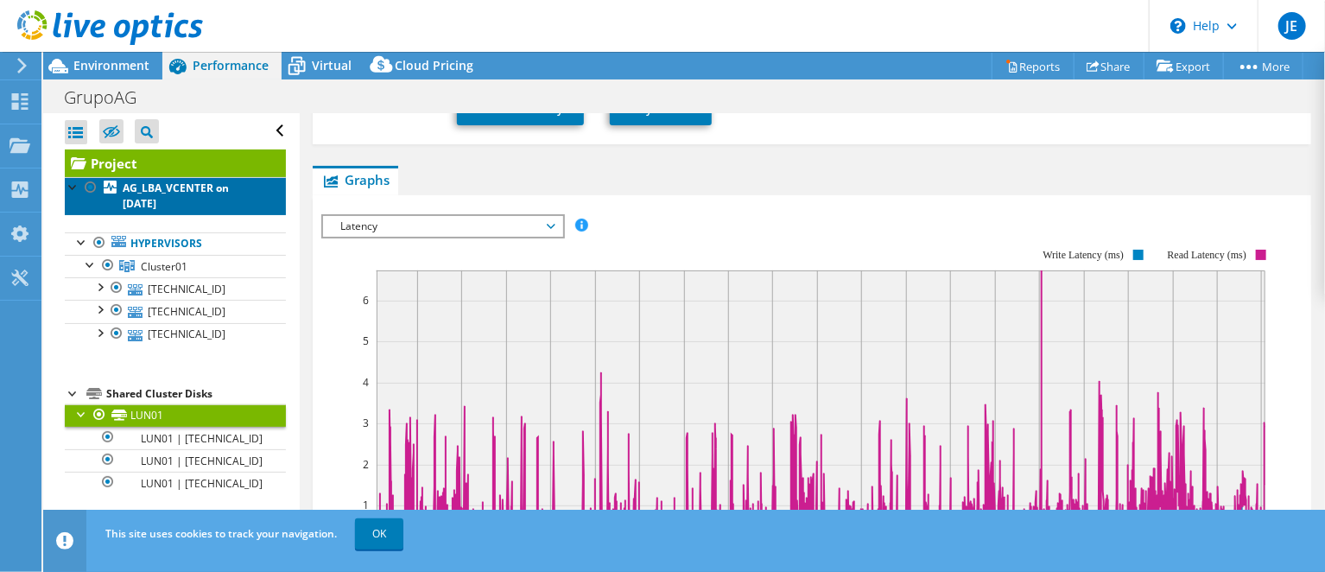
click at [206, 177] on link "AG_LBA_VCENTER on [DATE]" at bounding box center [175, 196] width 221 height 38
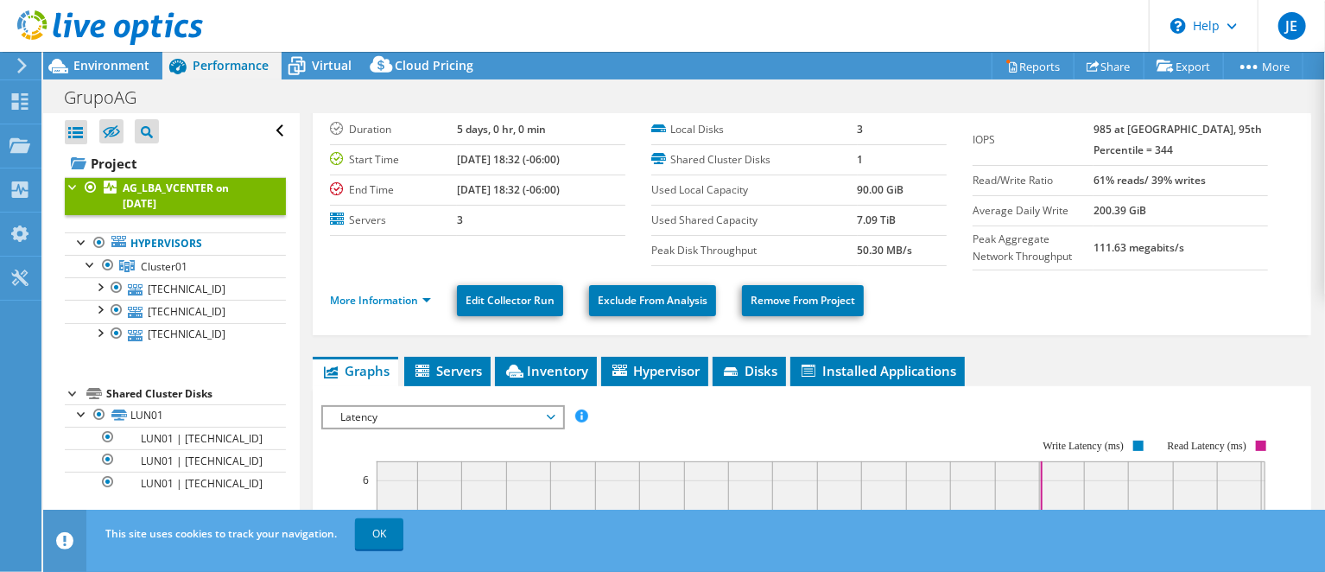
scroll to position [0, 0]
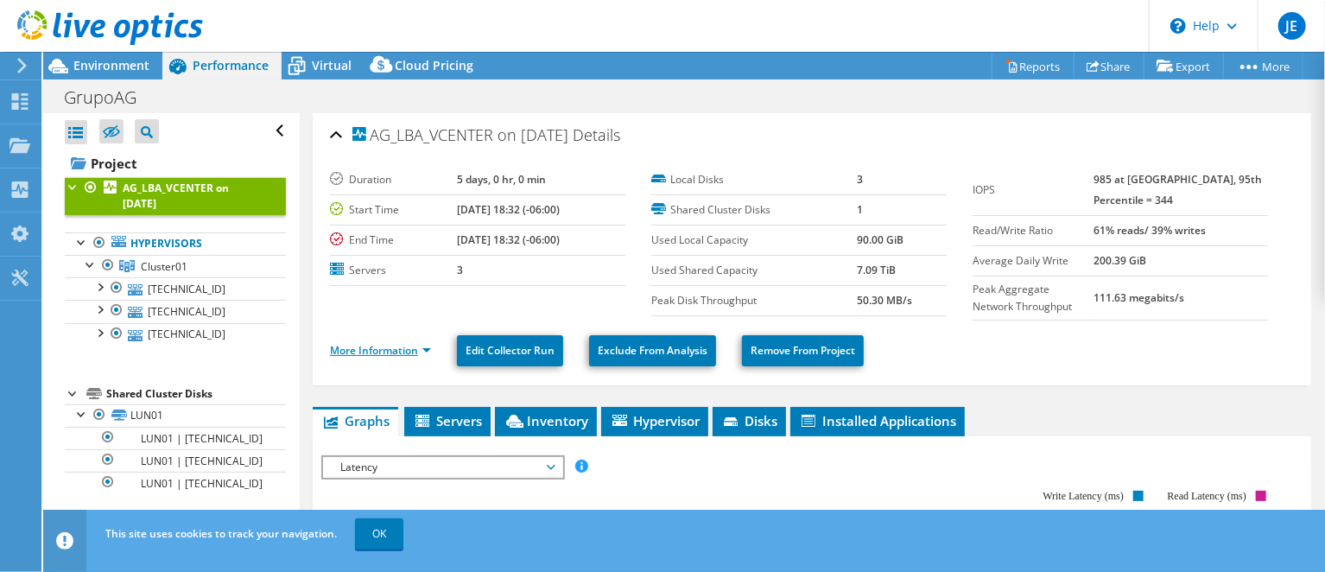
click at [401, 352] on link "More Information" at bounding box center [380, 350] width 101 height 15
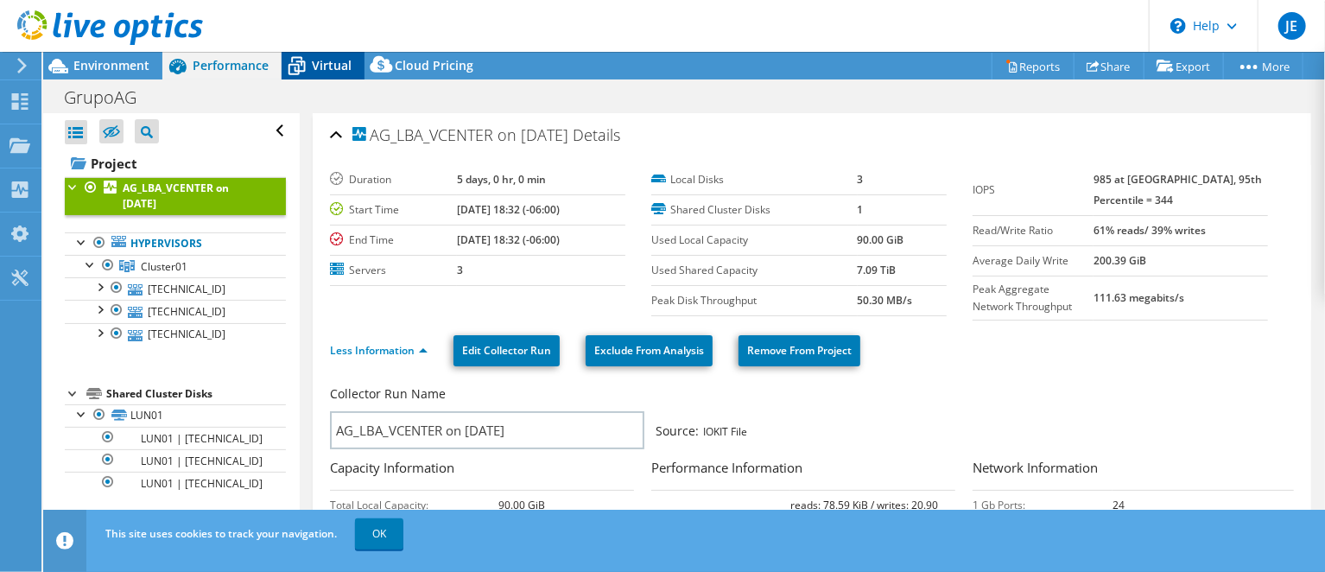
click at [313, 68] on span "Virtual" at bounding box center [332, 65] width 40 height 16
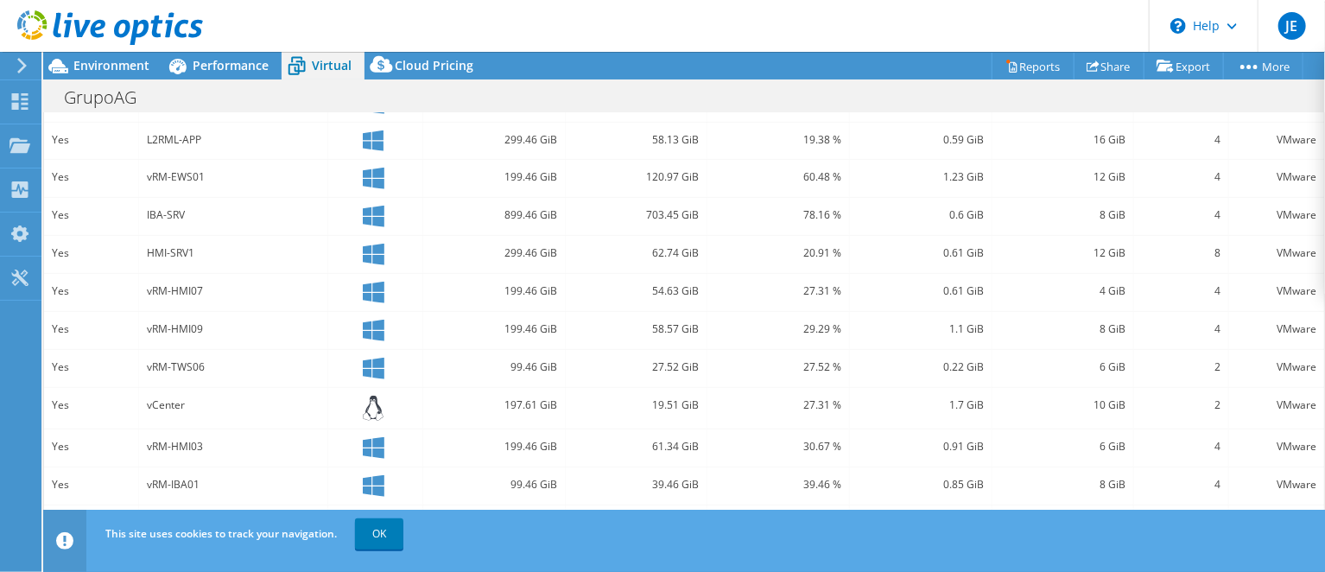
scroll to position [586, 0]
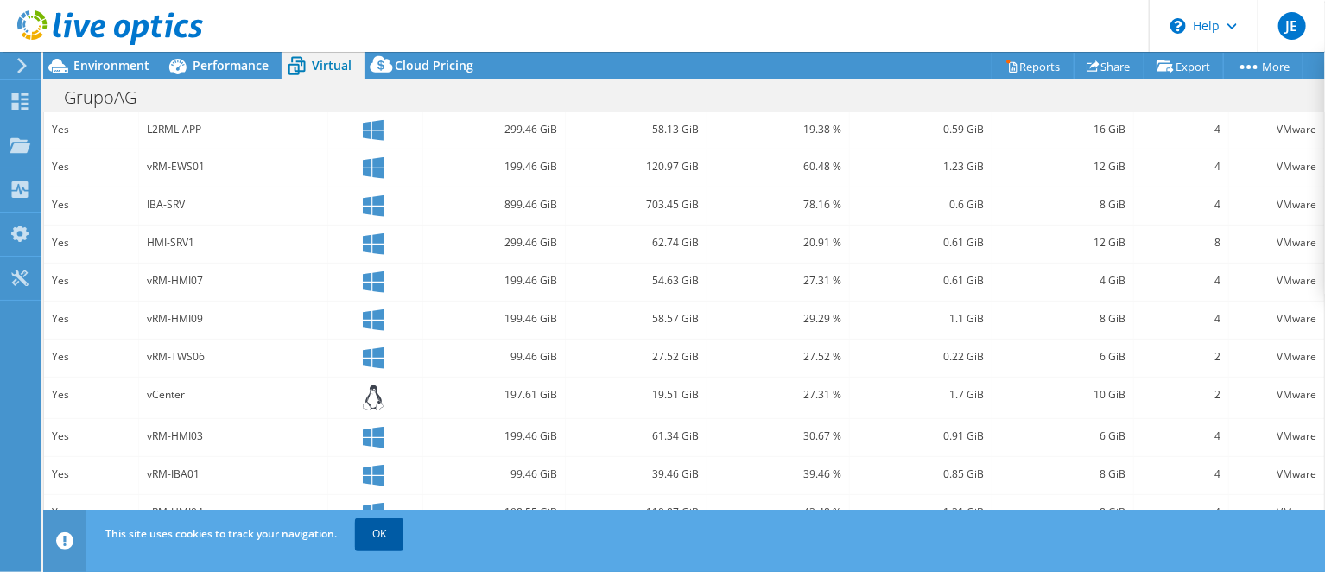
click at [381, 530] on link "OK" at bounding box center [379, 533] width 48 height 31
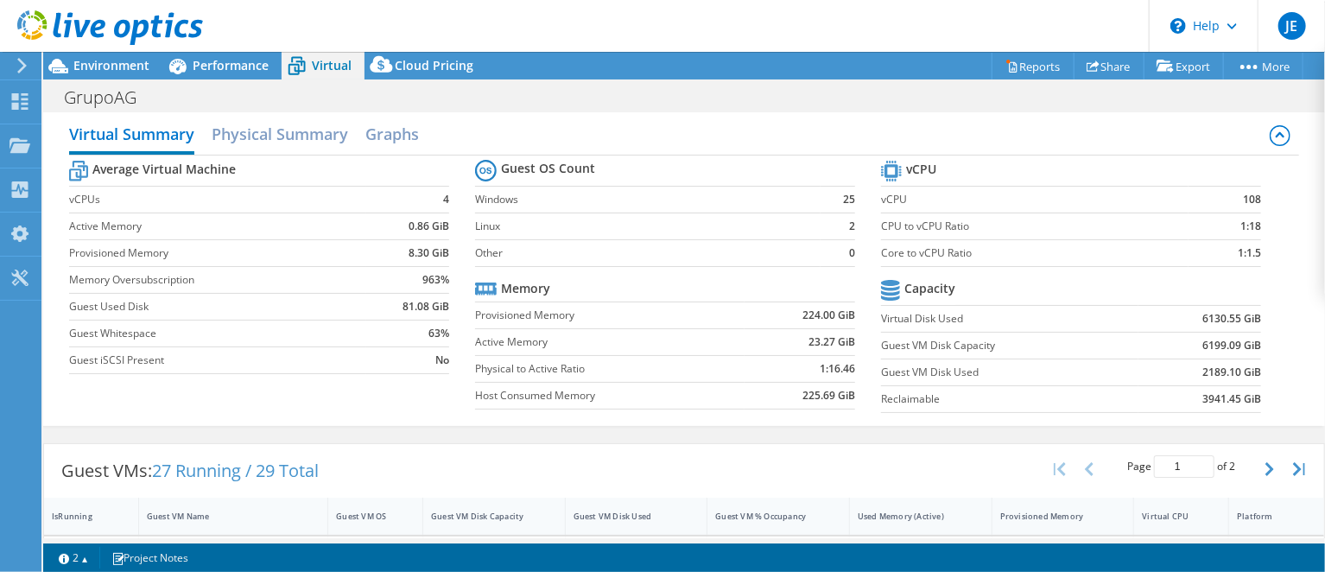
scroll to position [0, 0]
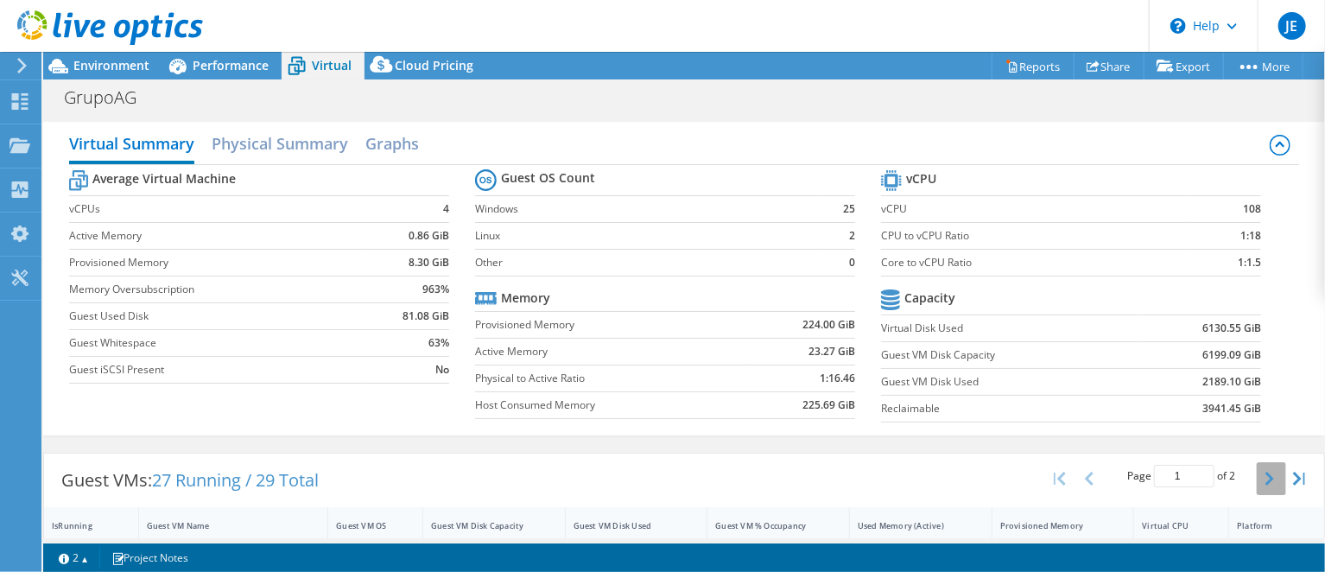
click at [1257, 476] on button "button" at bounding box center [1271, 478] width 29 height 33
type input "2"
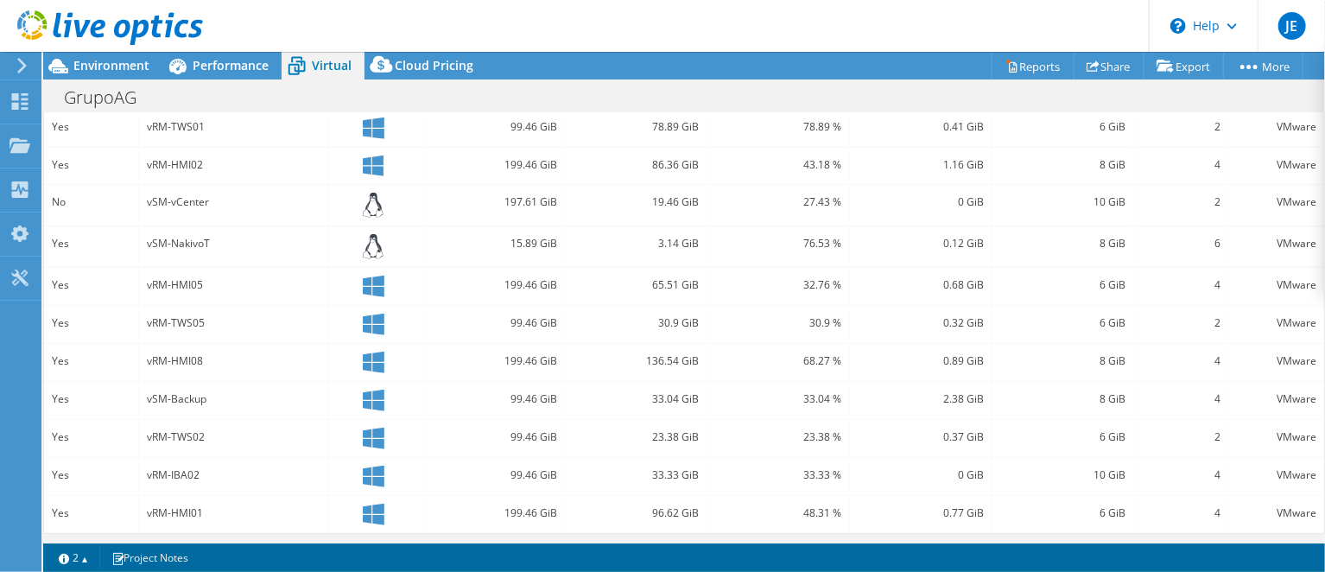
scroll to position [551, 0]
